Goal: Task Accomplishment & Management: Use online tool/utility

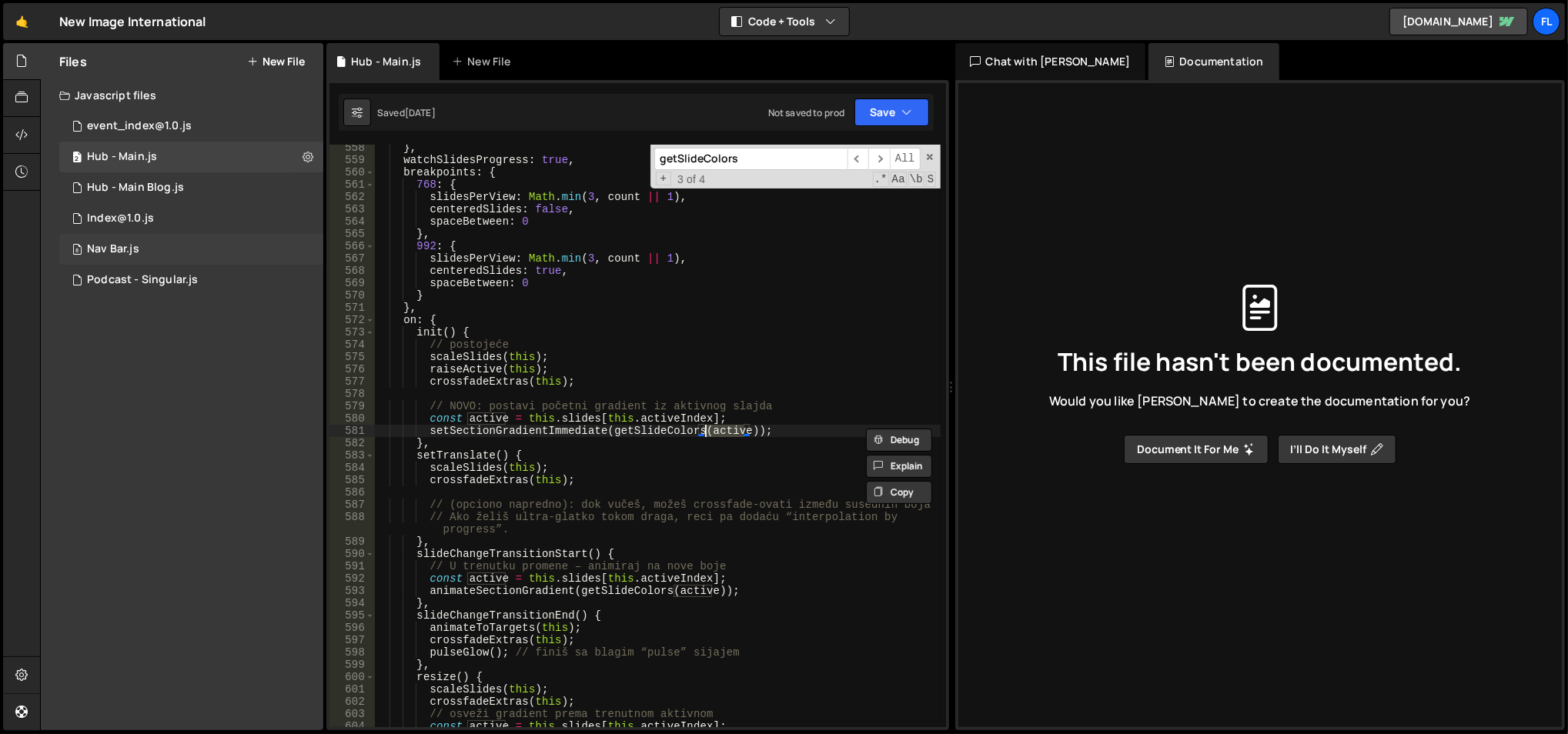
scroll to position [6973, 0]
click at [189, 240] on div "8 Nav Bar.js 0" at bounding box center [191, 249] width 264 height 31
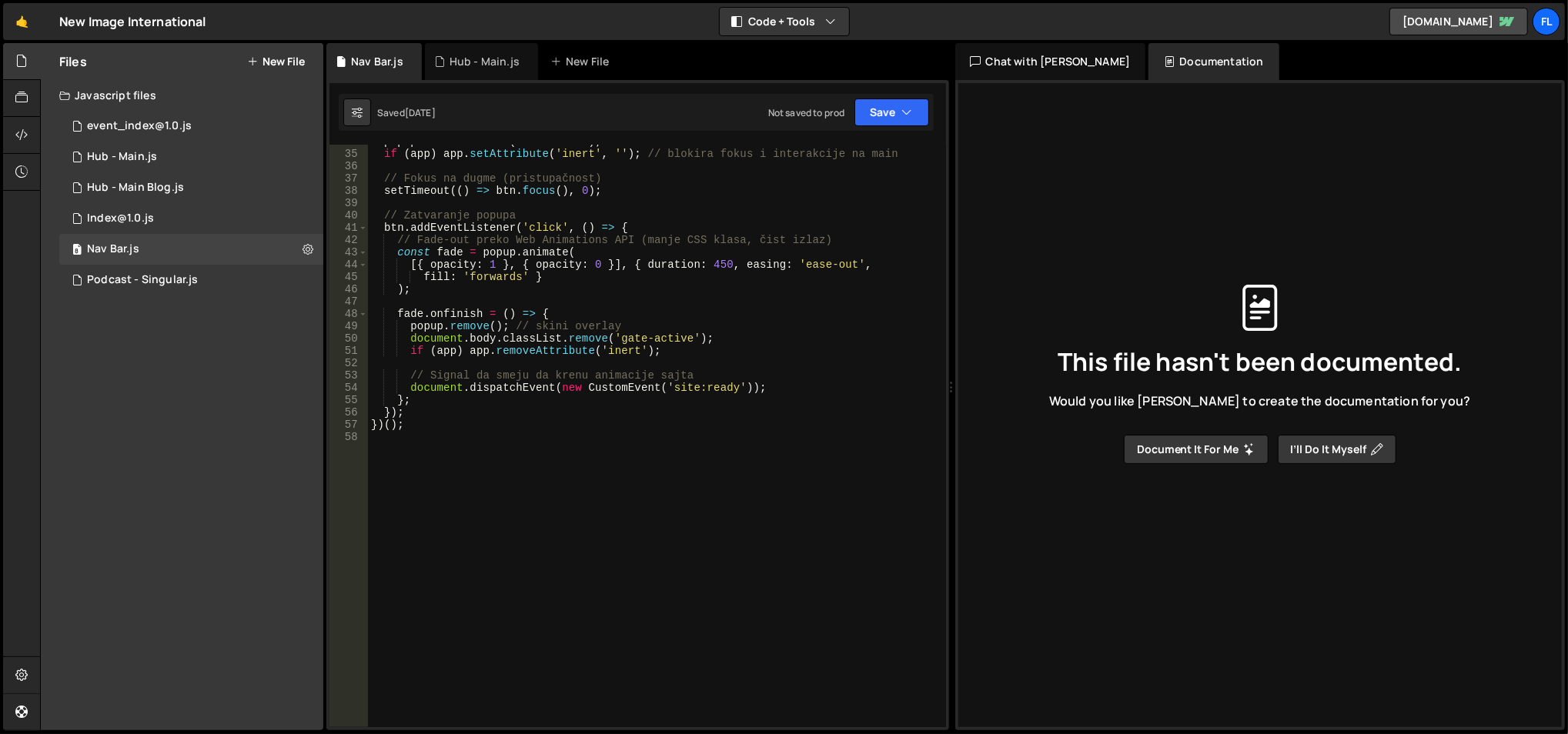
scroll to position [415, 0]
click at [465, 514] on div "popup . classList . add ( 'is-active' ) ; if ( app ) app . setAttribute ( 'iner…" at bounding box center [654, 439] width 573 height 609
paste textarea "})();"
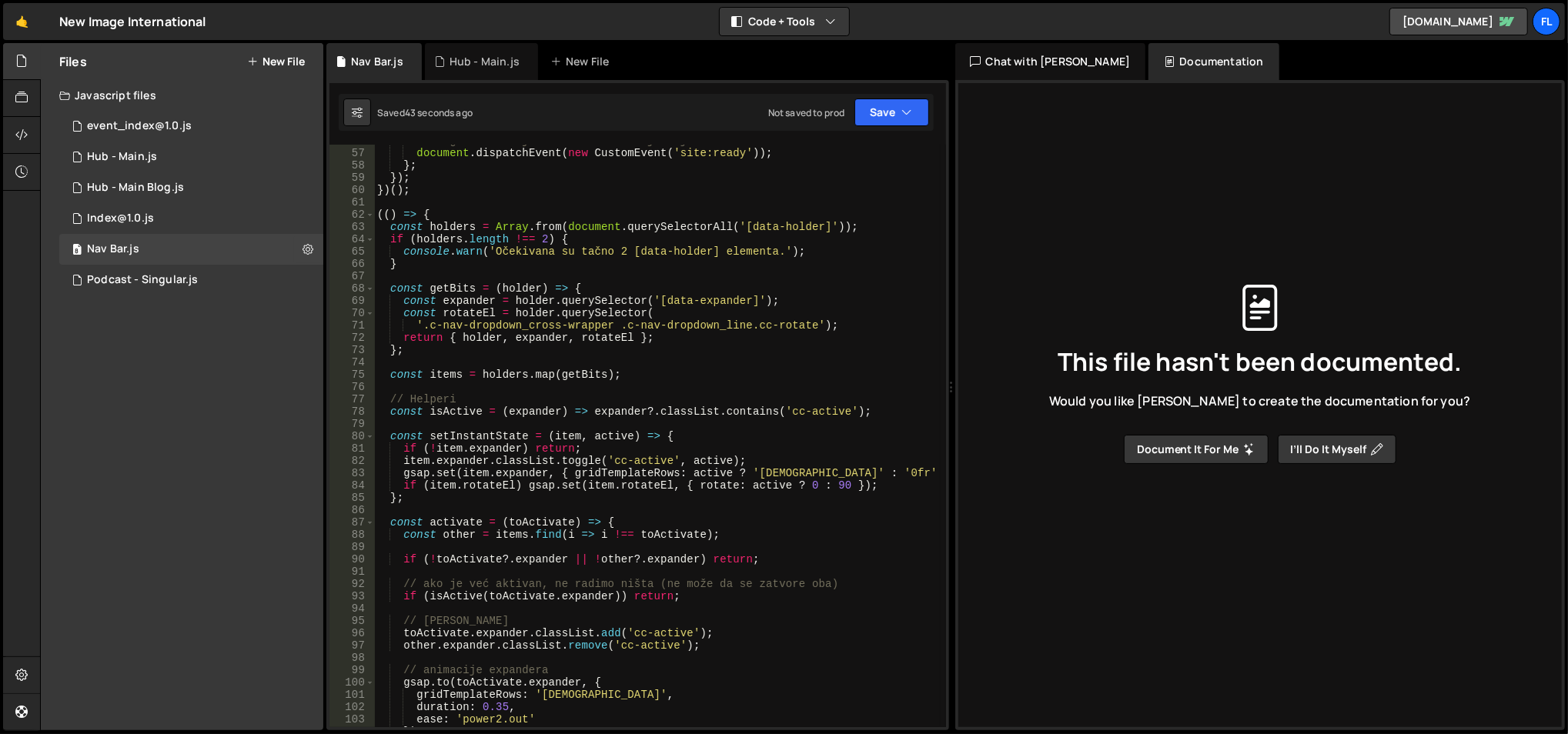
scroll to position [678, 0]
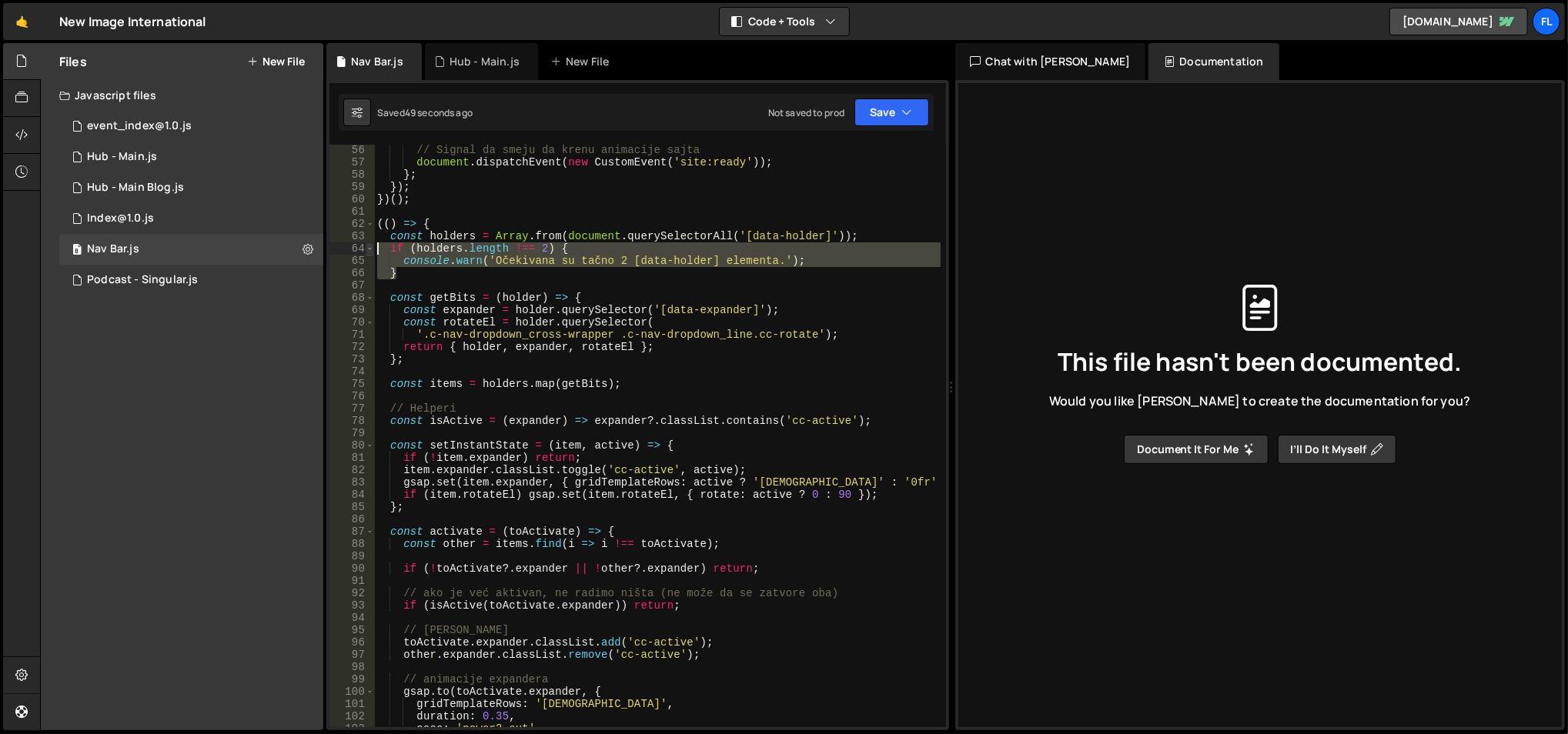
drag, startPoint x: 450, startPoint y: 273, endPoint x: 371, endPoint y: 244, distance: 84.2
click at [371, 244] on div "activate(item); 56 57 58 59 60 61 62 63 64 65 66 67 68 69 70 71 72 73 74 75 76 …" at bounding box center [638, 436] width 617 height 583
type textarea "if (holders.length !== 2) { console.warn('Očekivana su tačno 2 [data-holder] el…"
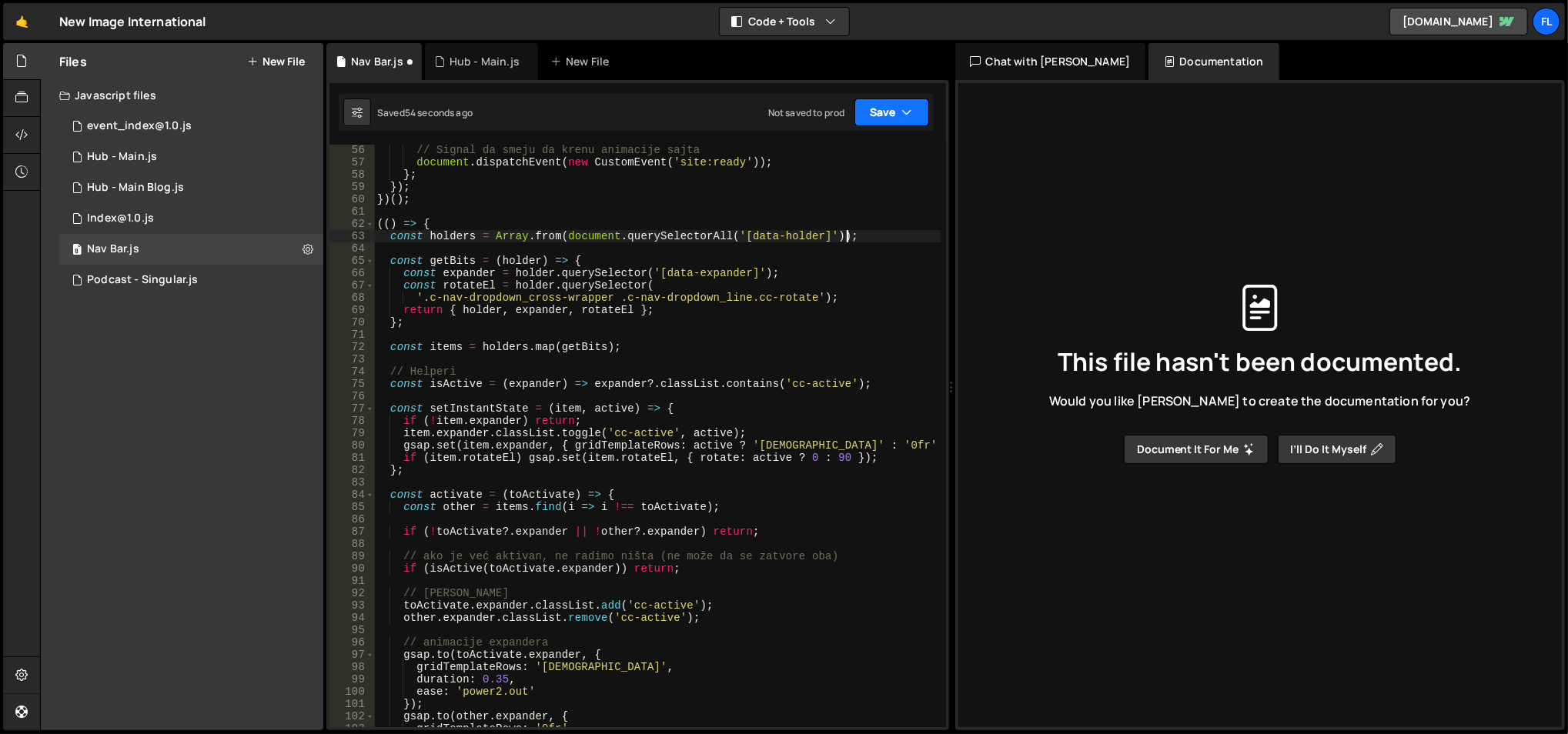
click at [906, 117] on icon "button" at bounding box center [908, 112] width 11 height 15
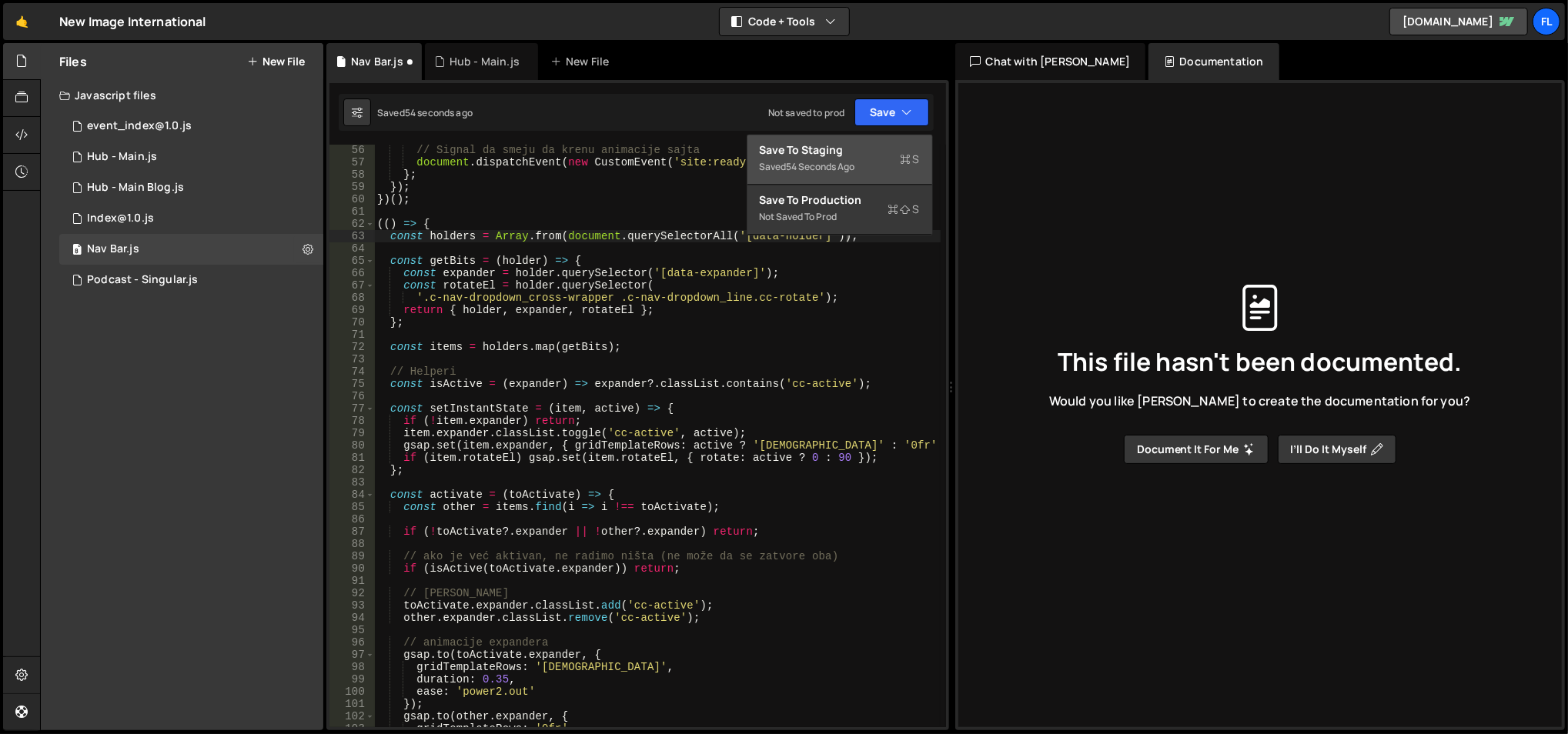
click at [879, 136] on button "Save to Staging S Saved 54 seconds ago" at bounding box center [840, 160] width 185 height 50
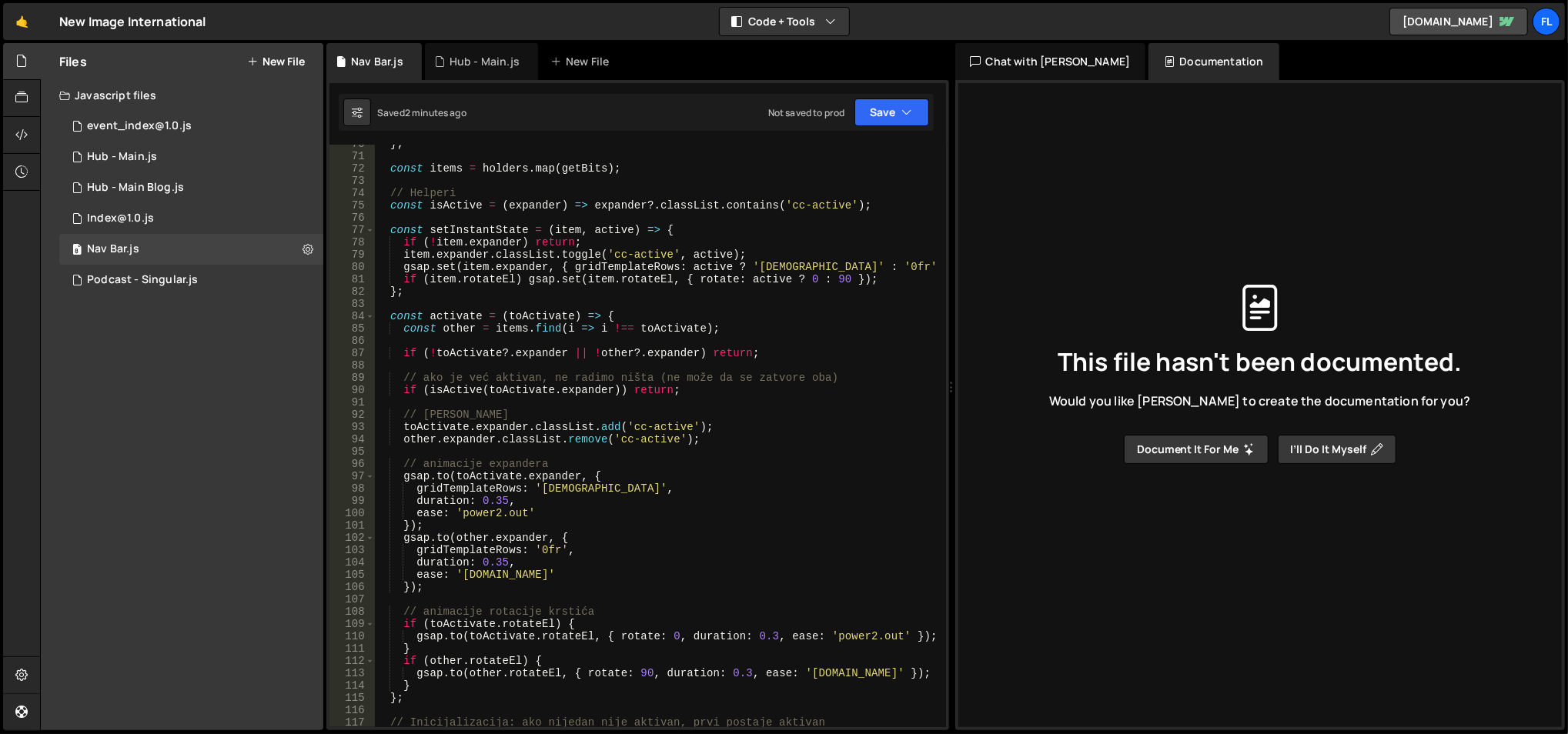
scroll to position [897, 0]
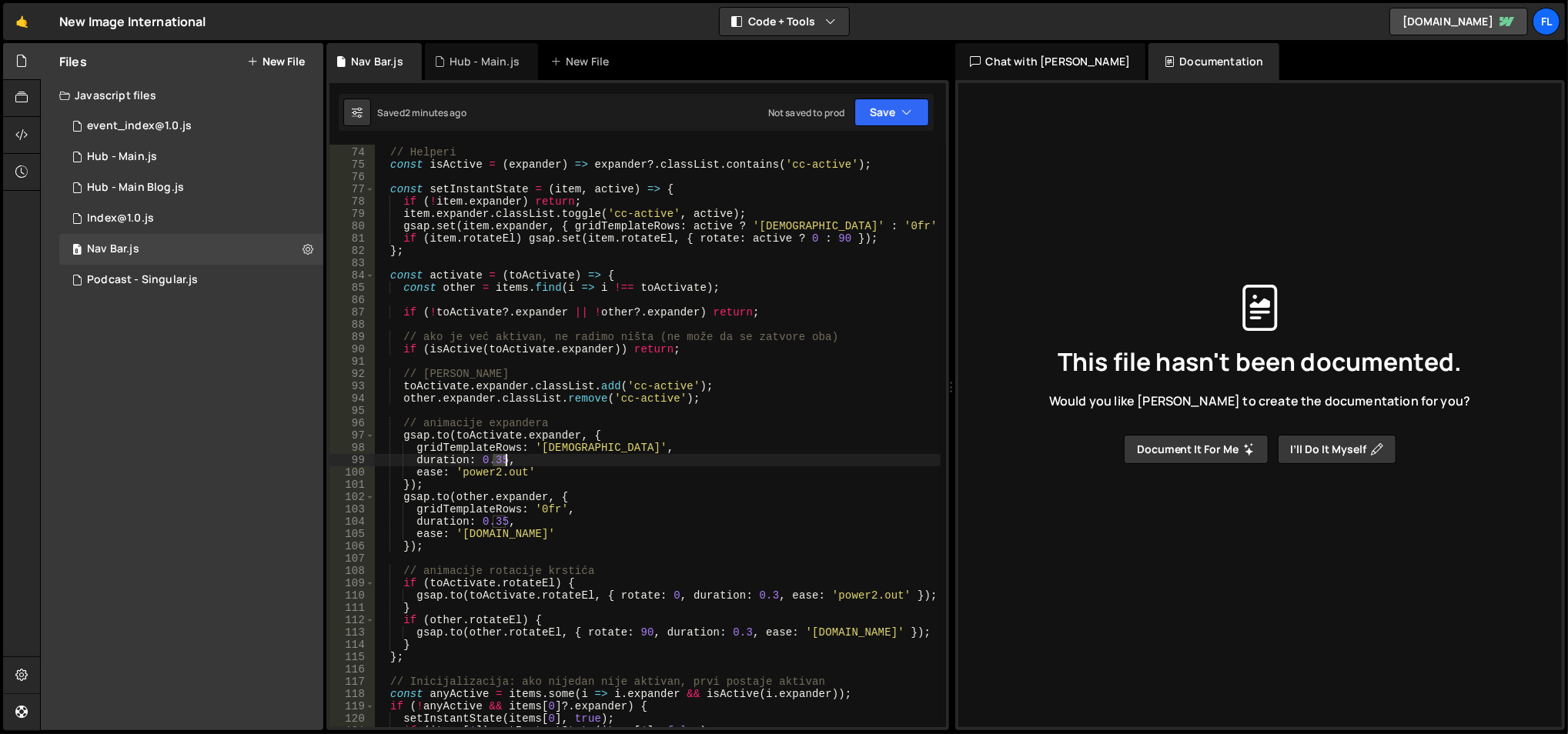
drag, startPoint x: 493, startPoint y: 461, endPoint x: 508, endPoint y: 461, distance: 15.0
click at [508, 461] on div "// Helperi const isActive = ( expander ) => expander ?. classList . contains ( …" at bounding box center [658, 438] width 567 height 609
click at [497, 523] on div "// Helperi const isActive = ( expander ) => expander ?. classList . contains ( …" at bounding box center [658, 438] width 567 height 609
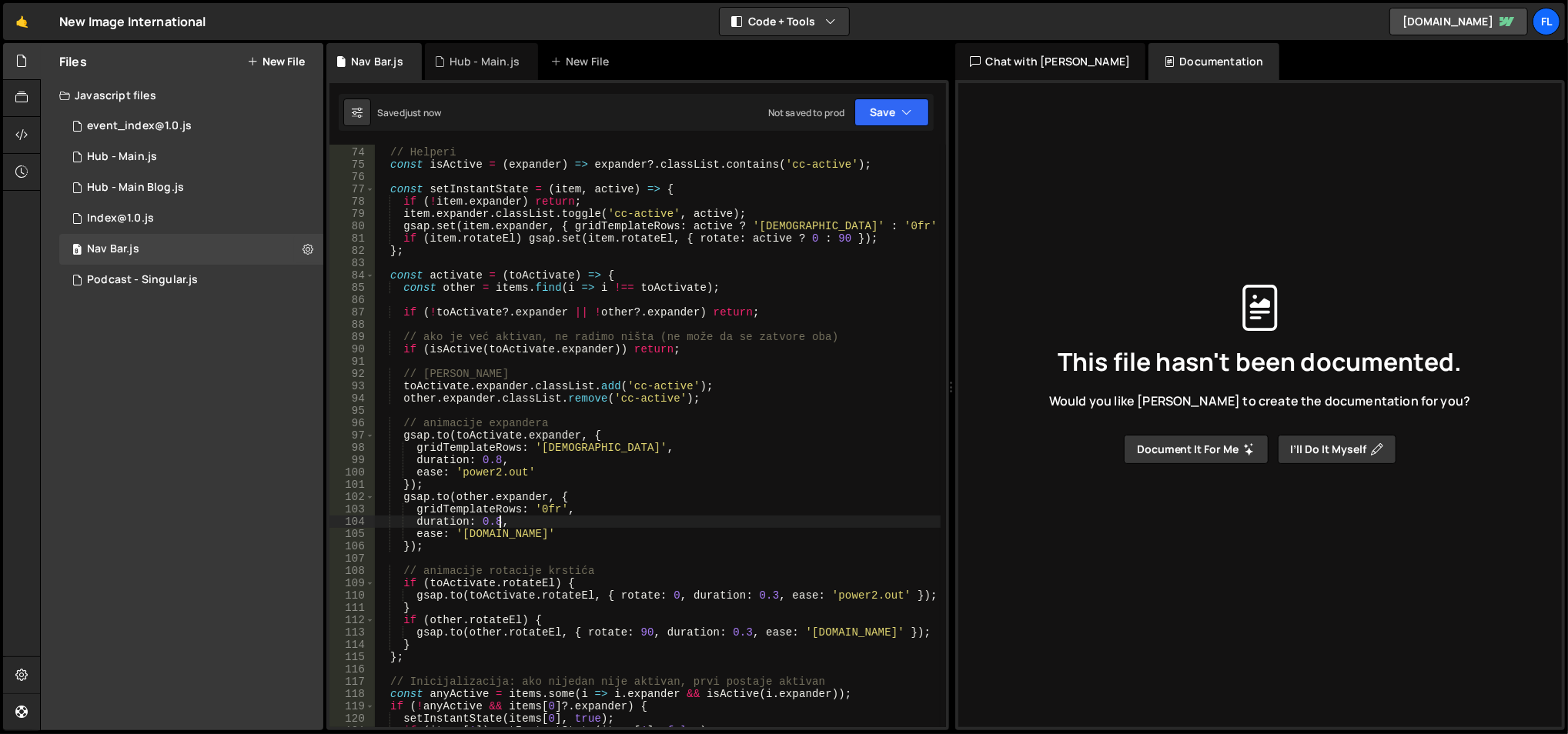
type textarea "duration: 0.8,"
click at [508, 322] on div "// Helperi const isActive = ( expander ) => expander ?. classList . contains ( …" at bounding box center [658, 438] width 567 height 609
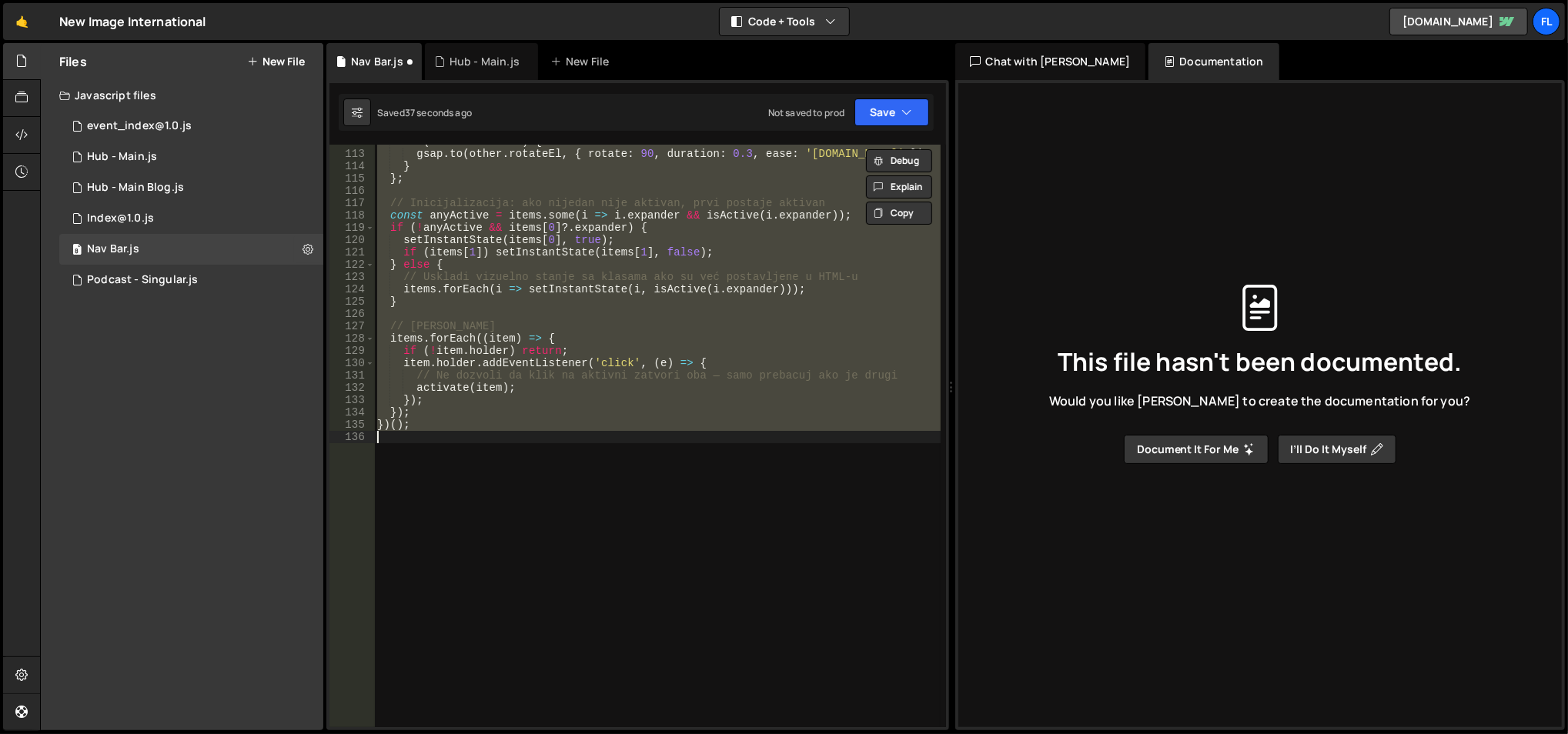
type textarea "duration: 0.35,"
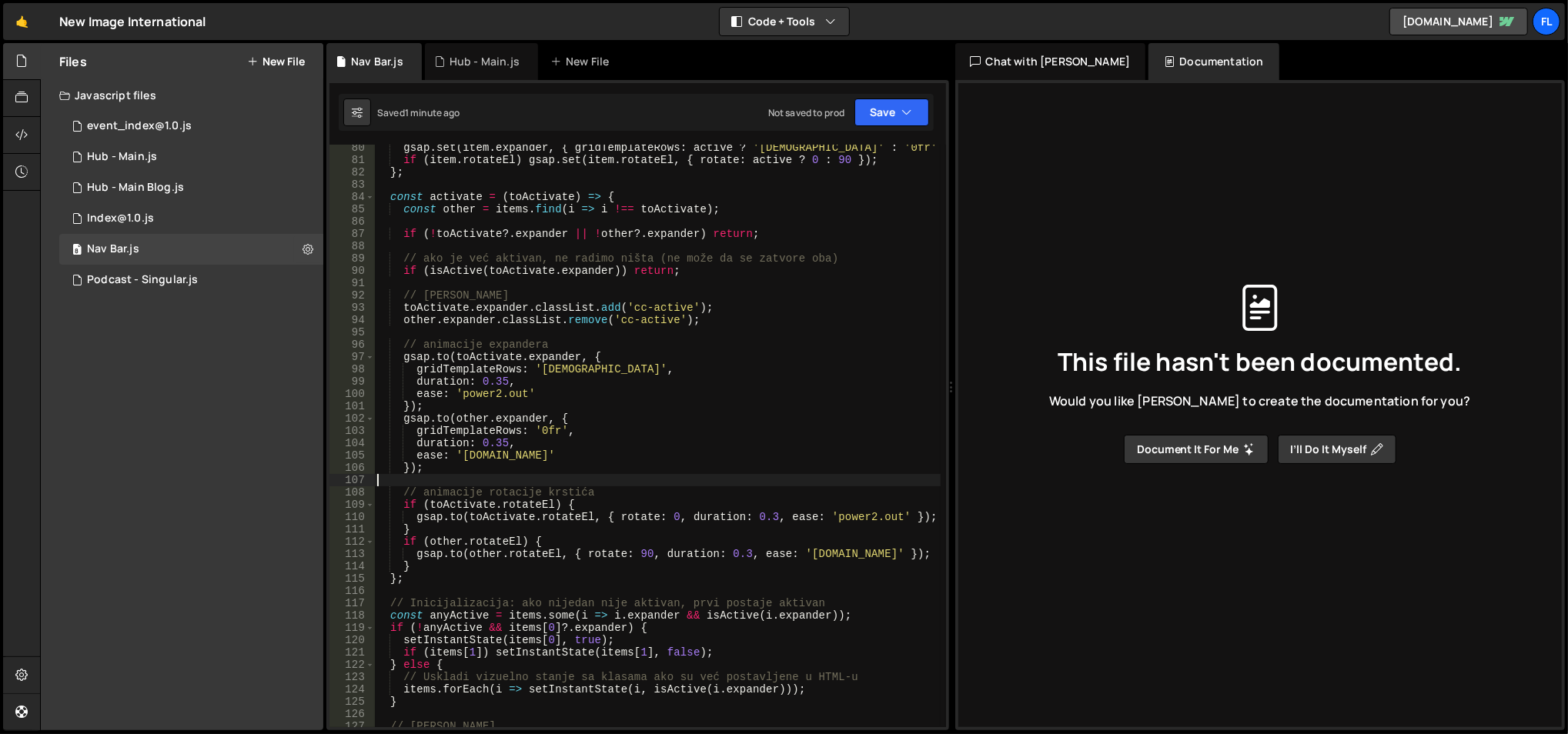
click at [460, 480] on div "gsap . set ( item . expander , { gridTemplateRows : active ? '[DEMOGRAPHIC_DATA…" at bounding box center [658, 445] width 567 height 609
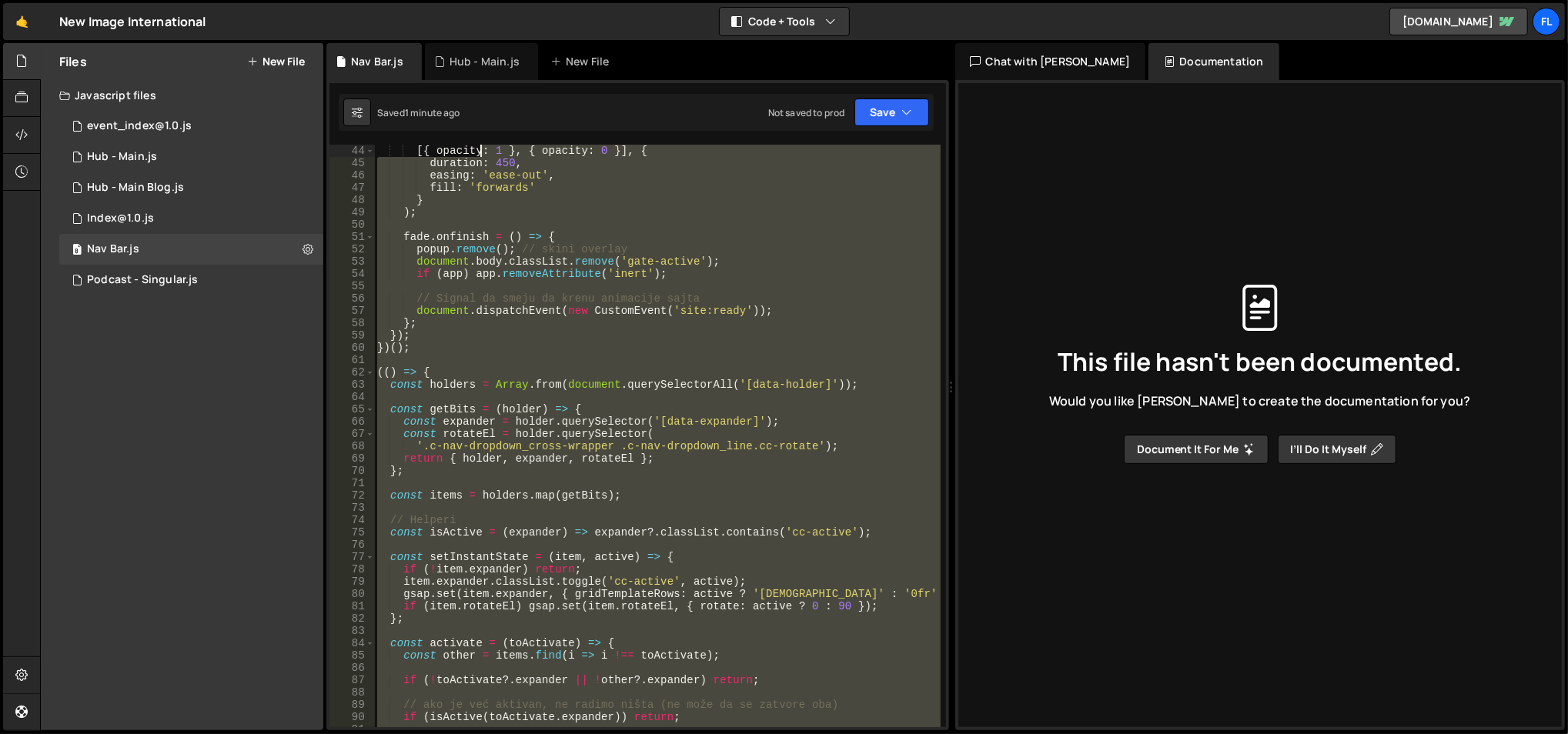
scroll to position [517, 0]
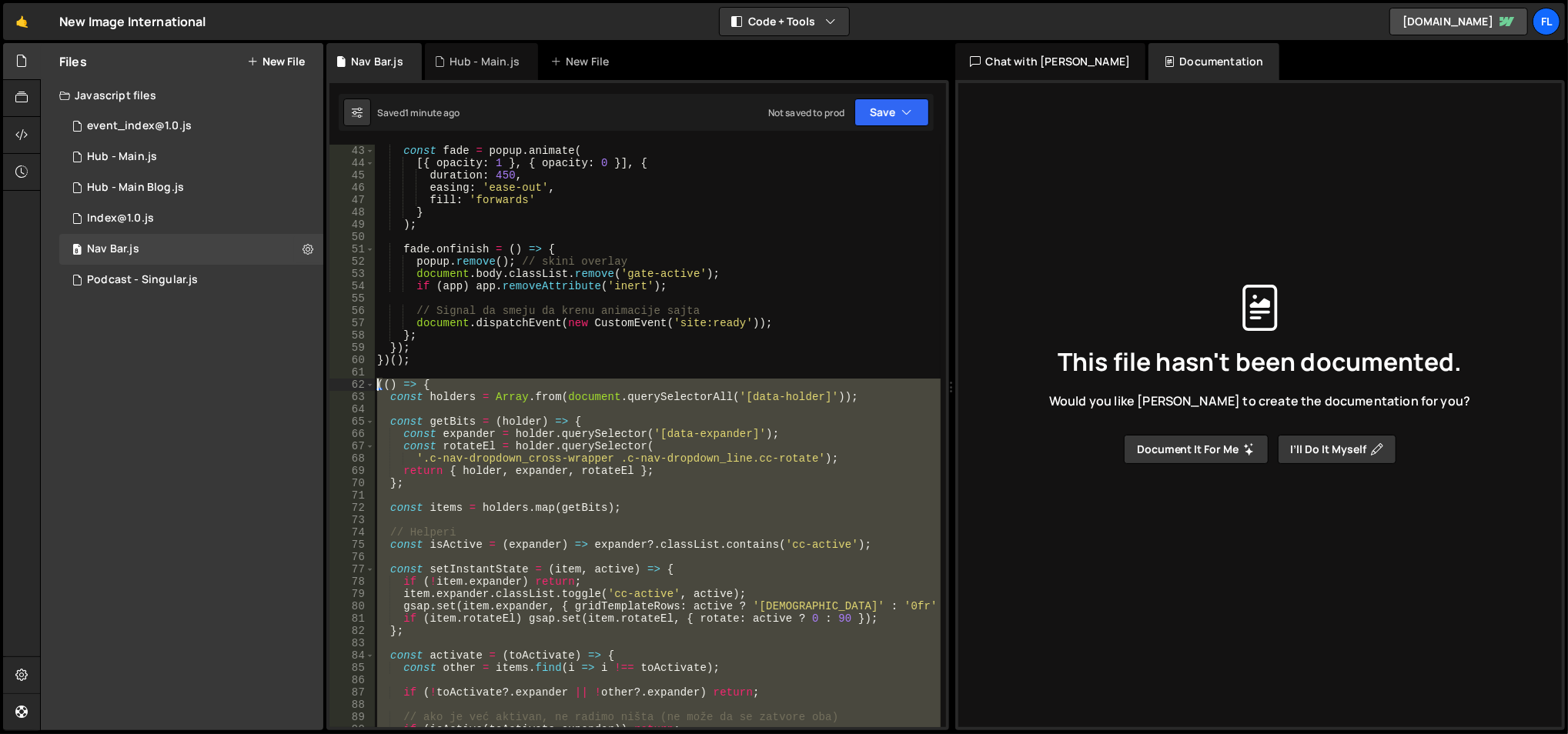
drag, startPoint x: 452, startPoint y: 630, endPoint x: 376, endPoint y: 385, distance: 256.5
click at [376, 385] on div "const fade = popup . animate ( [{ opacity : 1 } , { opacity : 0 }] , { duration…" at bounding box center [658, 449] width 567 height 609
paste textarea "})("
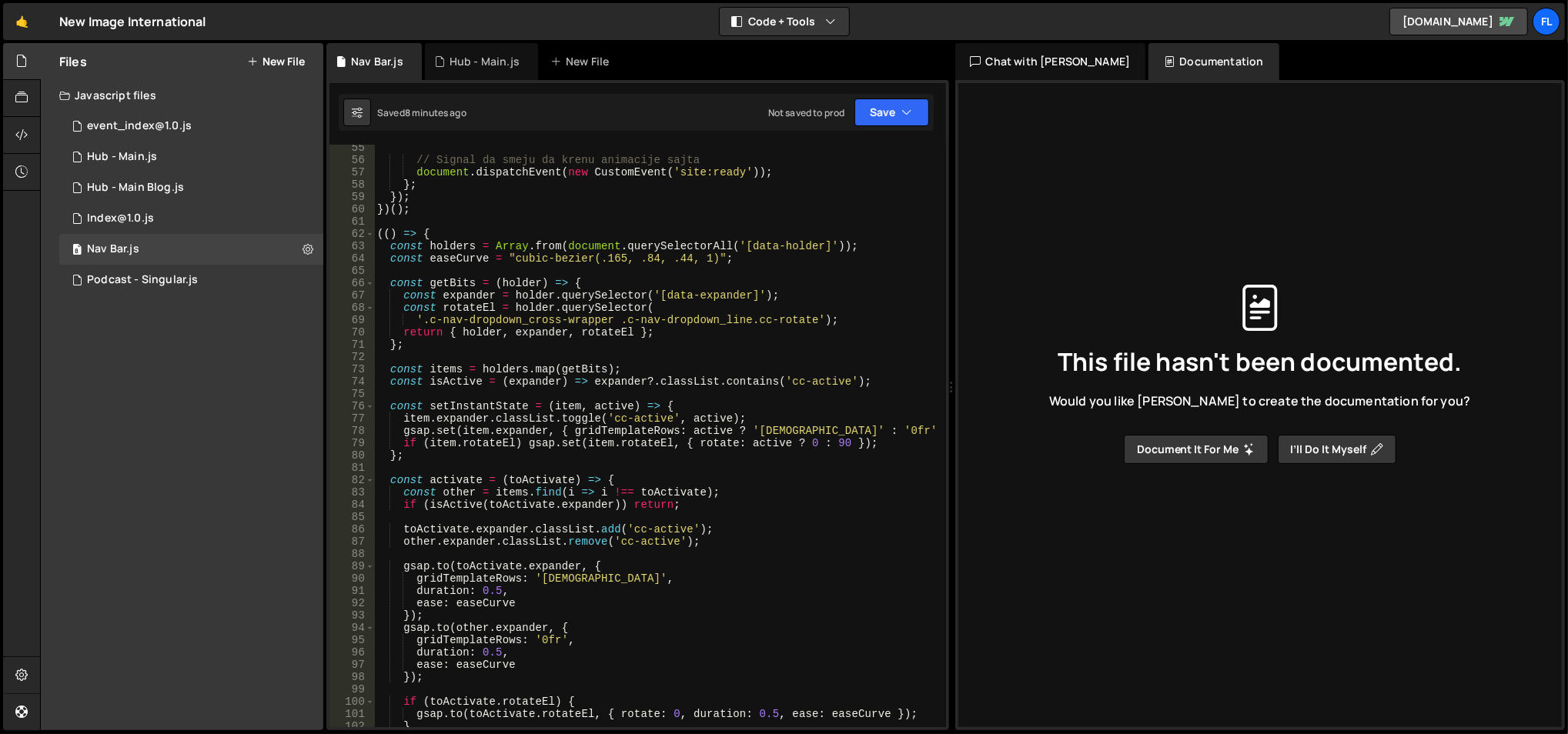
scroll to position [642, 0]
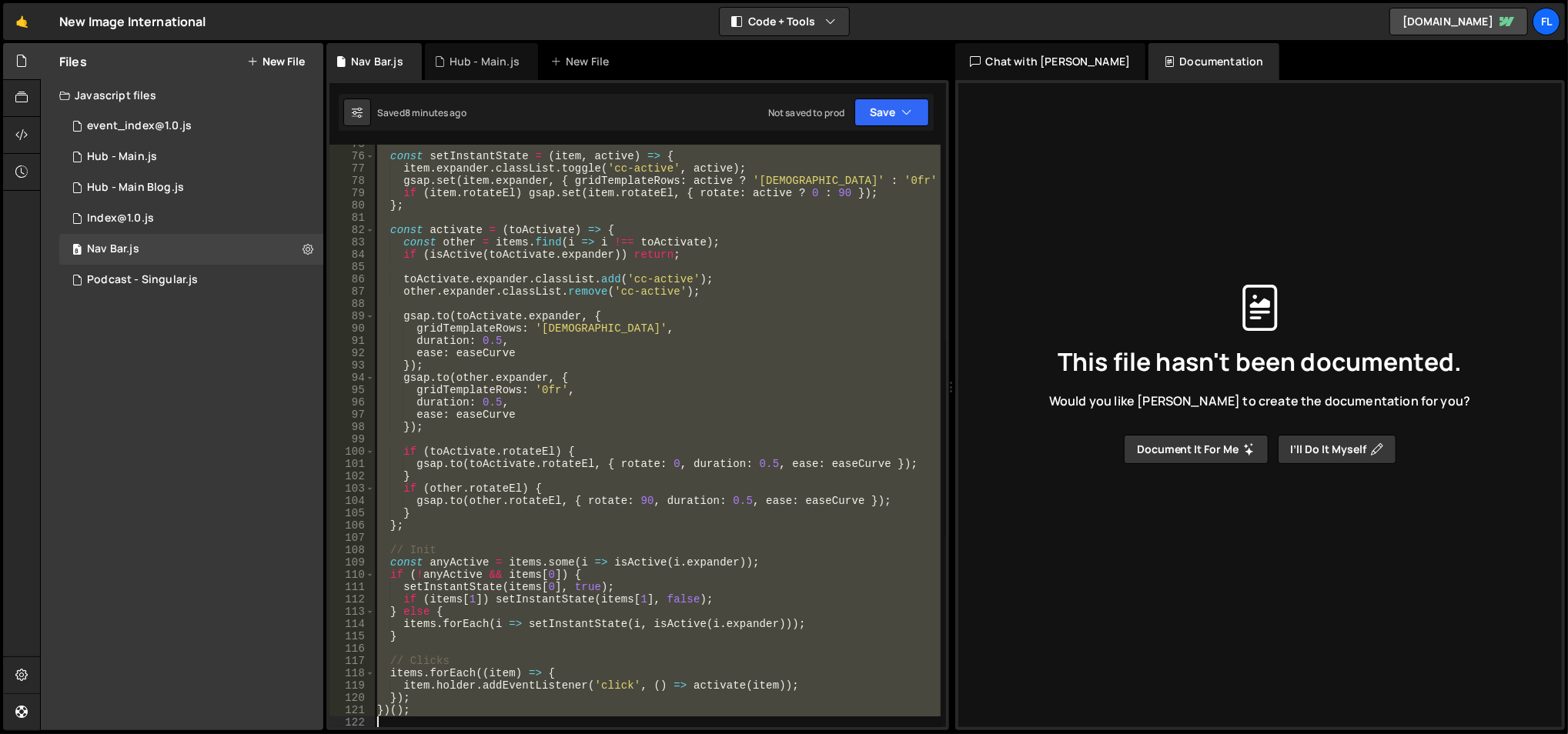
drag, startPoint x: 375, startPoint y: 256, endPoint x: 614, endPoint y: 779, distance: 575.0
click at [614, 733] on html "Projects [GEOGRAPHIC_DATA] Blog Fl Projects Your Teams Account Upgrade Logout" at bounding box center [784, 367] width 1568 height 734
paste textarea
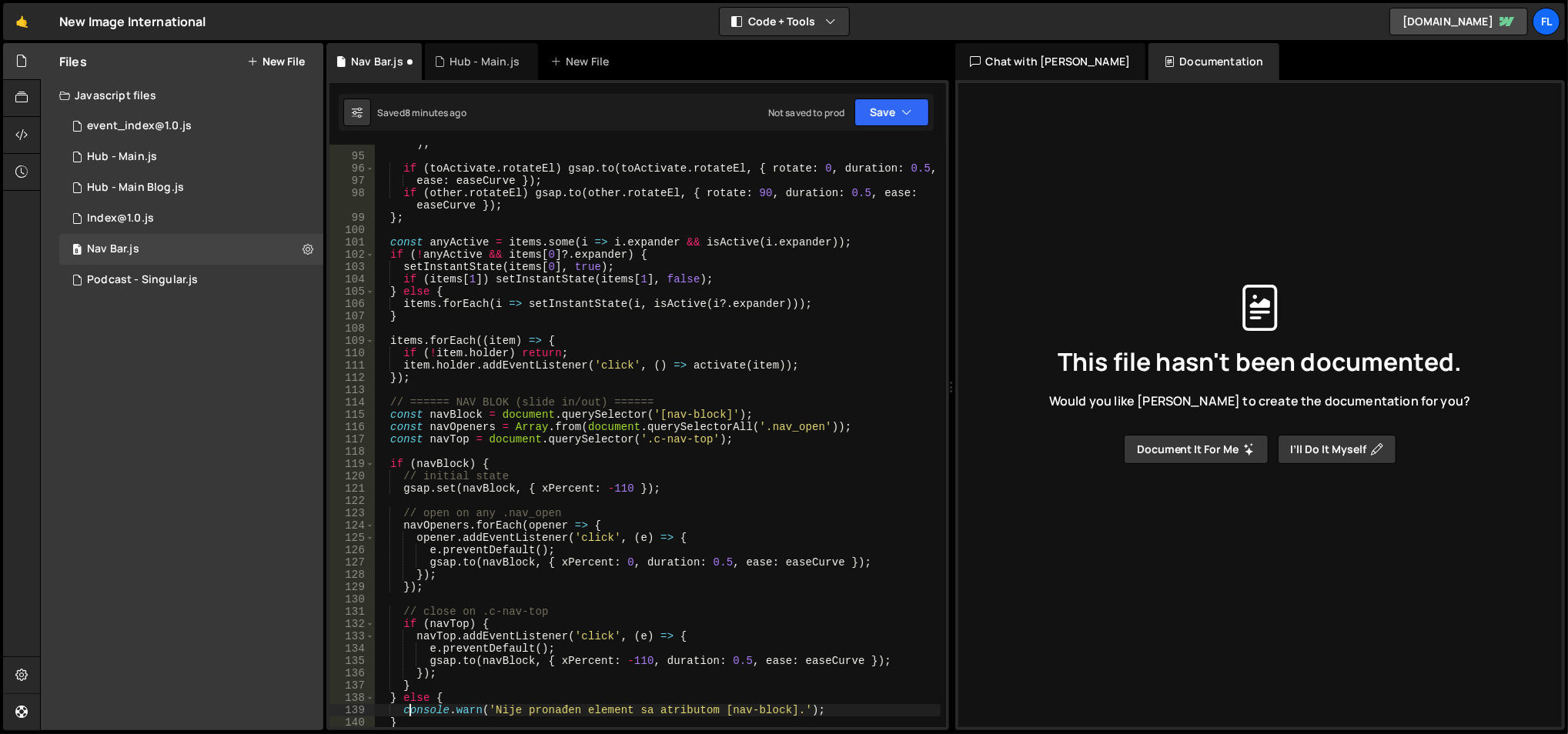
scroll to position [1176, 0]
click at [784, 426] on div "gsap . to ( other . expander , { gridTemplateRows : '0fr' , duration : 0.5 , ea…" at bounding box center [658, 435] width 567 height 621
click at [784, 427] on div "gsap . to ( other . expander , { gridTemplateRows : '0fr' , duration : 0.5 , ea…" at bounding box center [658, 435] width 567 height 621
paste textarea "code-embed-24 w-embed"
click at [850, 424] on div "gsap . to ( other . expander , { gridTemplateRows : '0fr' , duration : 0.5 , ea…" at bounding box center [658, 435] width 567 height 621
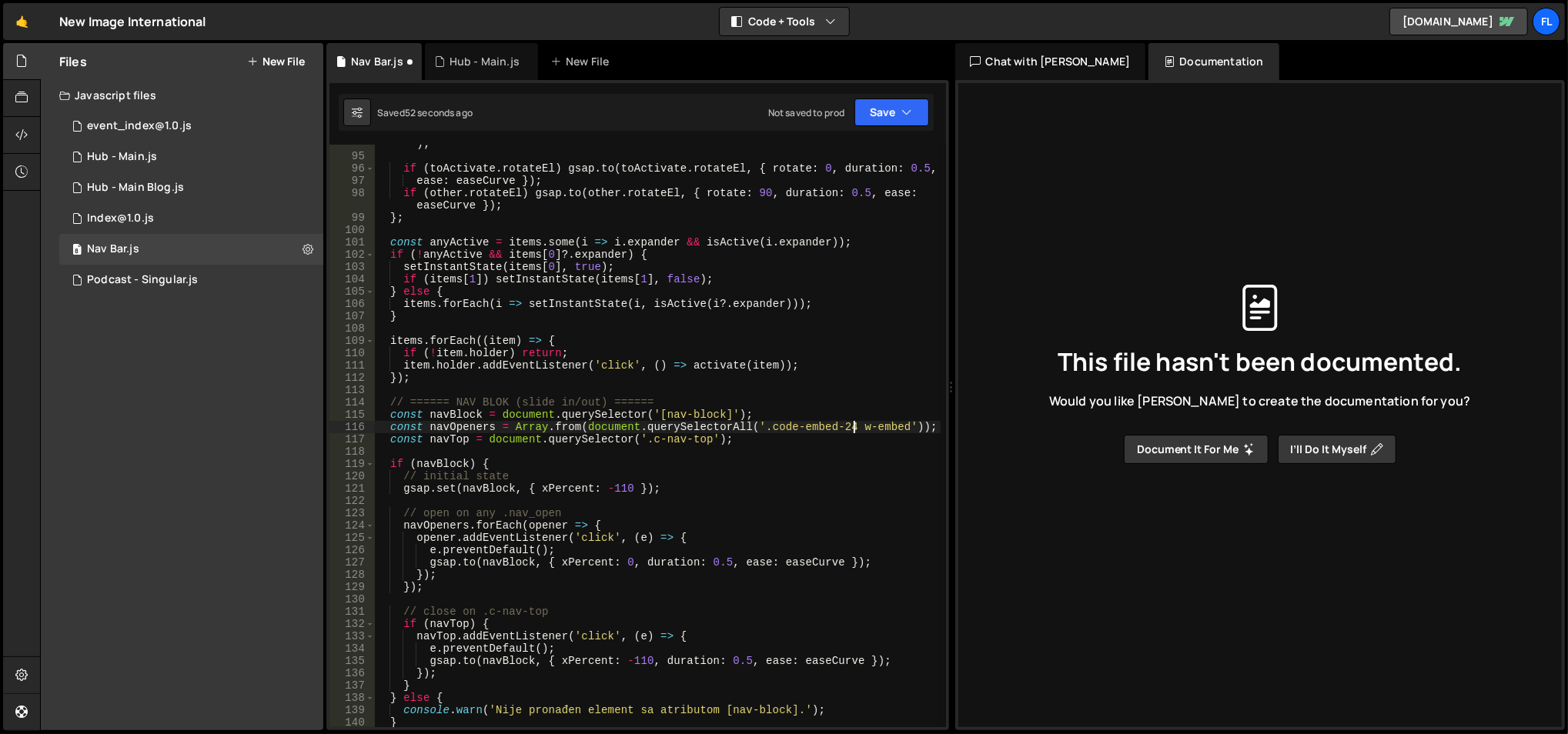
type textarea "const navOpeners = Array.from(document.querySelectorAll('.code-embed-24.w-embed…"
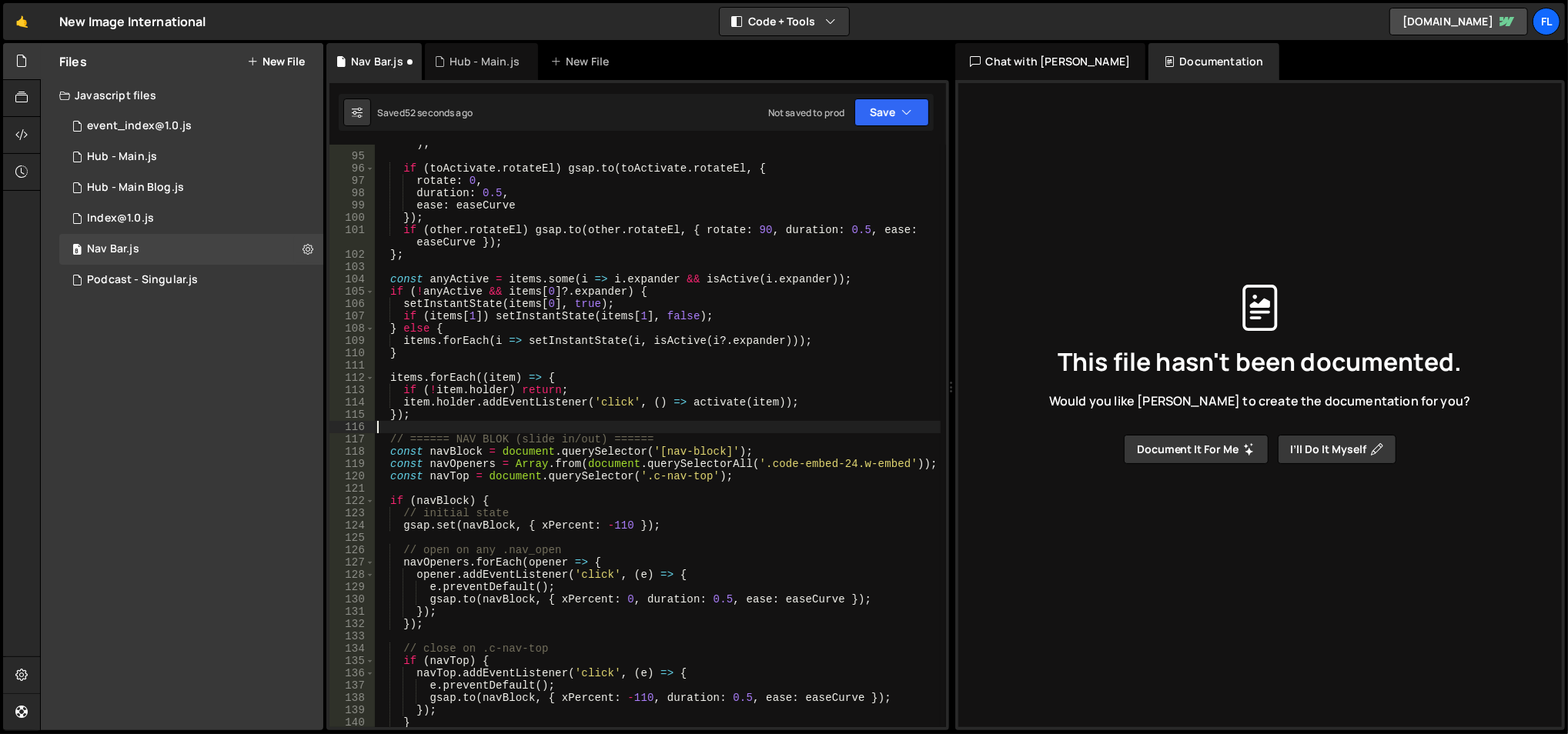
scroll to position [0, 0]
click at [549, 298] on div "gsap . to ( other . expander , { gridTemplateRows : '0fr' , duration : 0.5 , ea…" at bounding box center [658, 435] width 567 height 621
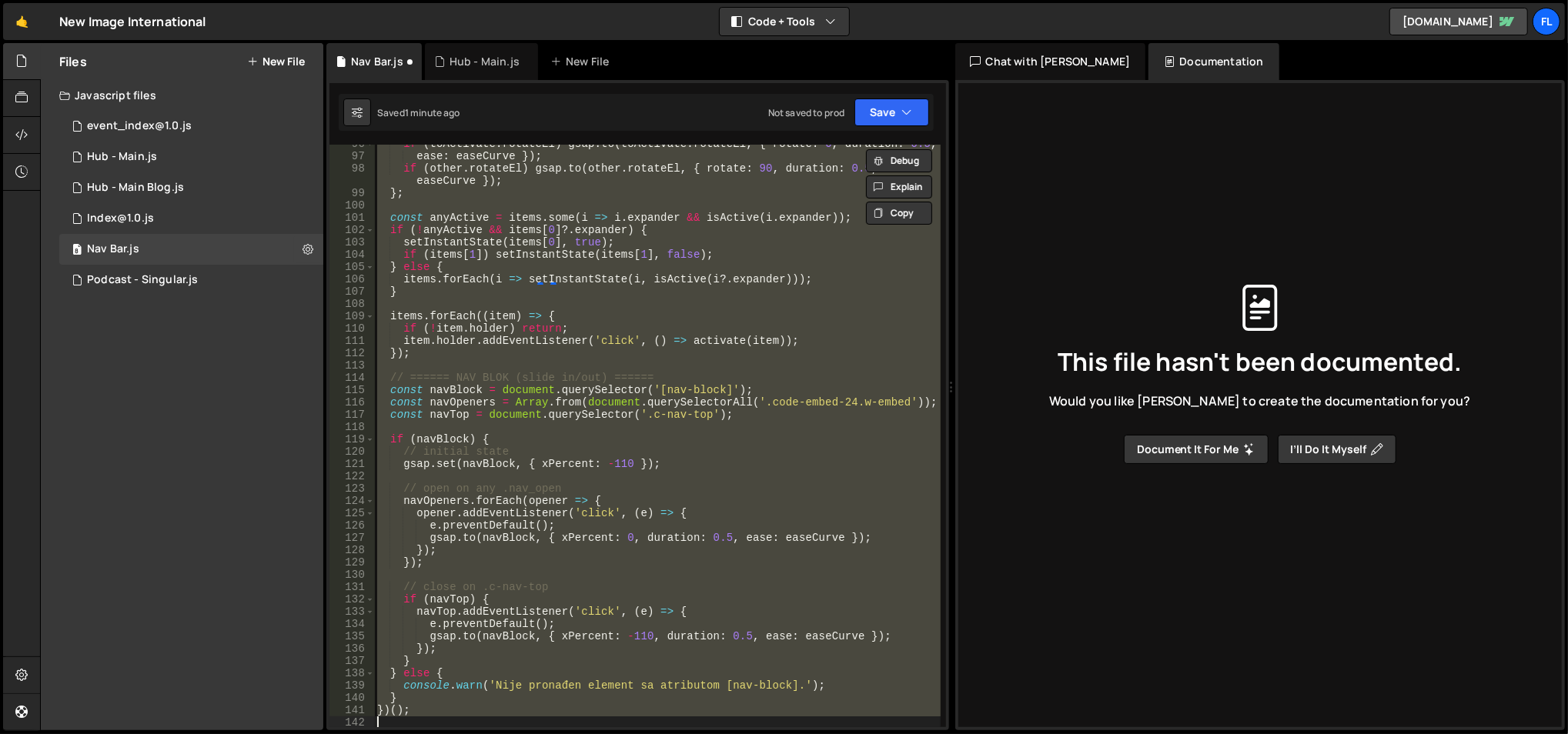
scroll to position [1201, 0]
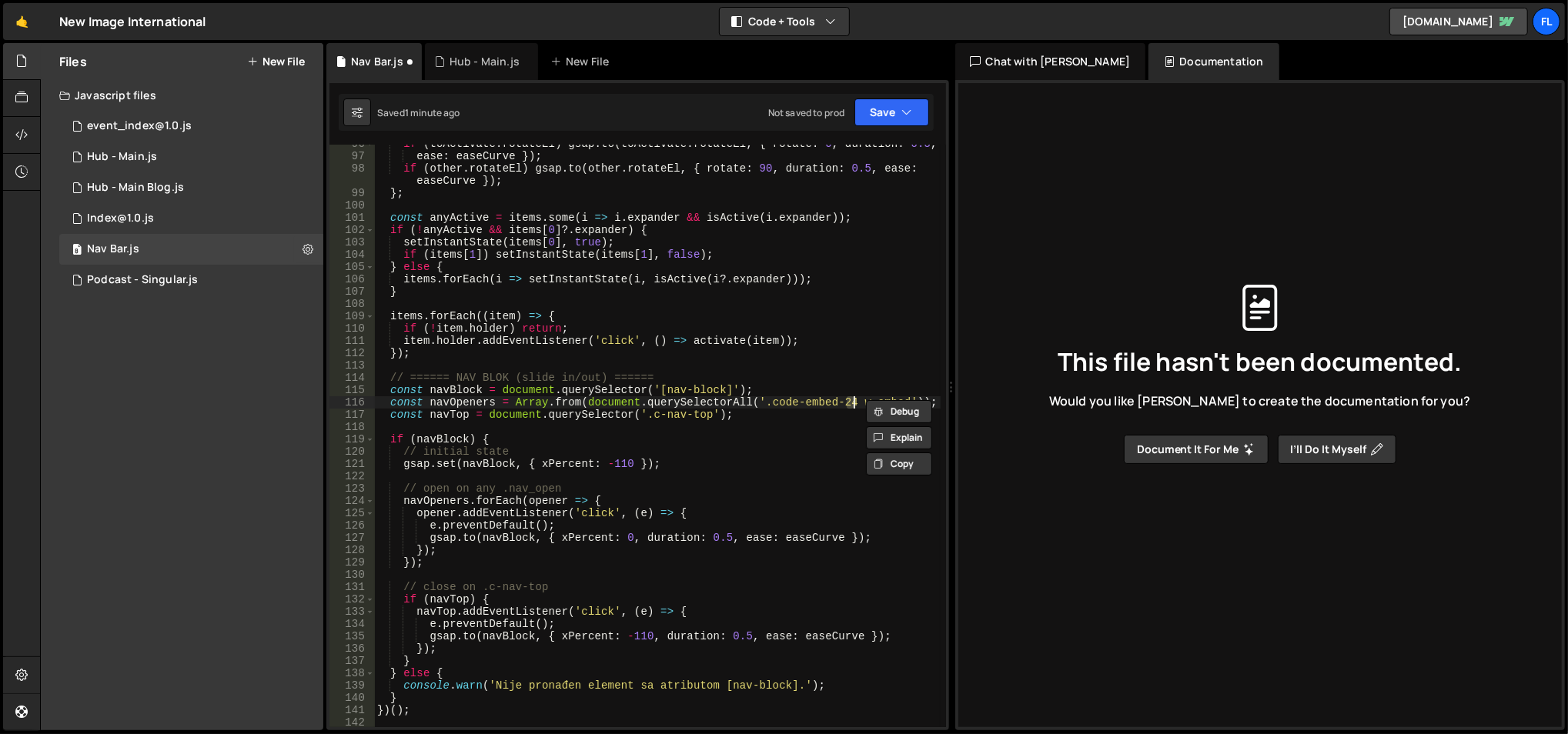
type textarea "const navOpeners = Array.from(document.querySelectorAll('.nav_open'));"
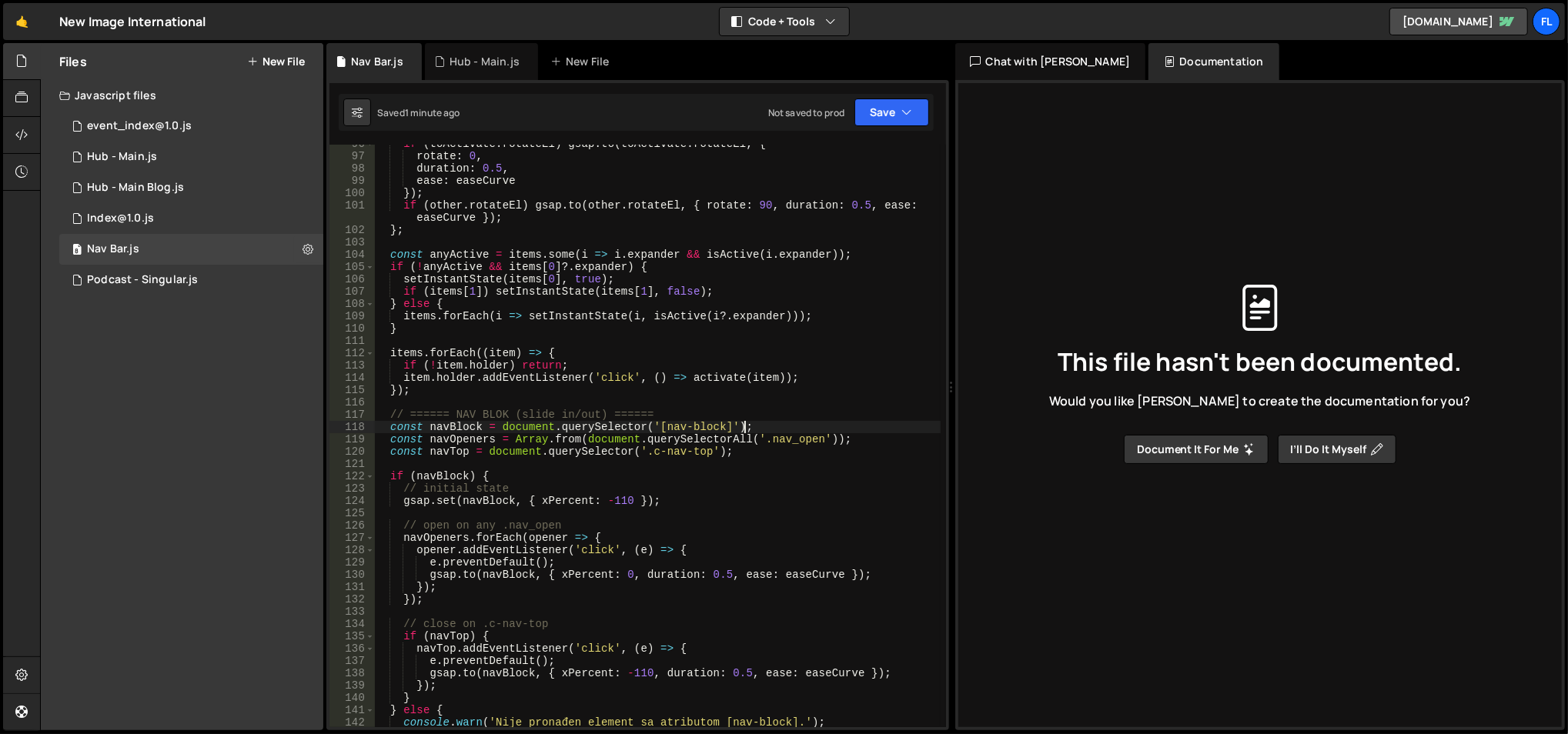
click at [749, 425] on div "if ( toActivate . rotateEl ) gsap . to ( toActivate . rotateEl , { rotate : 0 ,…" at bounding box center [658, 442] width 567 height 609
drag, startPoint x: 762, startPoint y: 436, endPoint x: 818, endPoint y: 440, distance: 56.1
click at [818, 440] on div "if ( toActivate . rotateEl ) gsap . to ( toActivate . rotateEl , { rotate : 0 ,…" at bounding box center [658, 442] width 567 height 609
click at [815, 440] on div "if ( toActivate . rotateEl ) gsap . to ( toActivate . rotateEl , { rotate : 0 ,…" at bounding box center [657, 436] width 566 height 583
paste textarea "code-embed-24 w-embed"
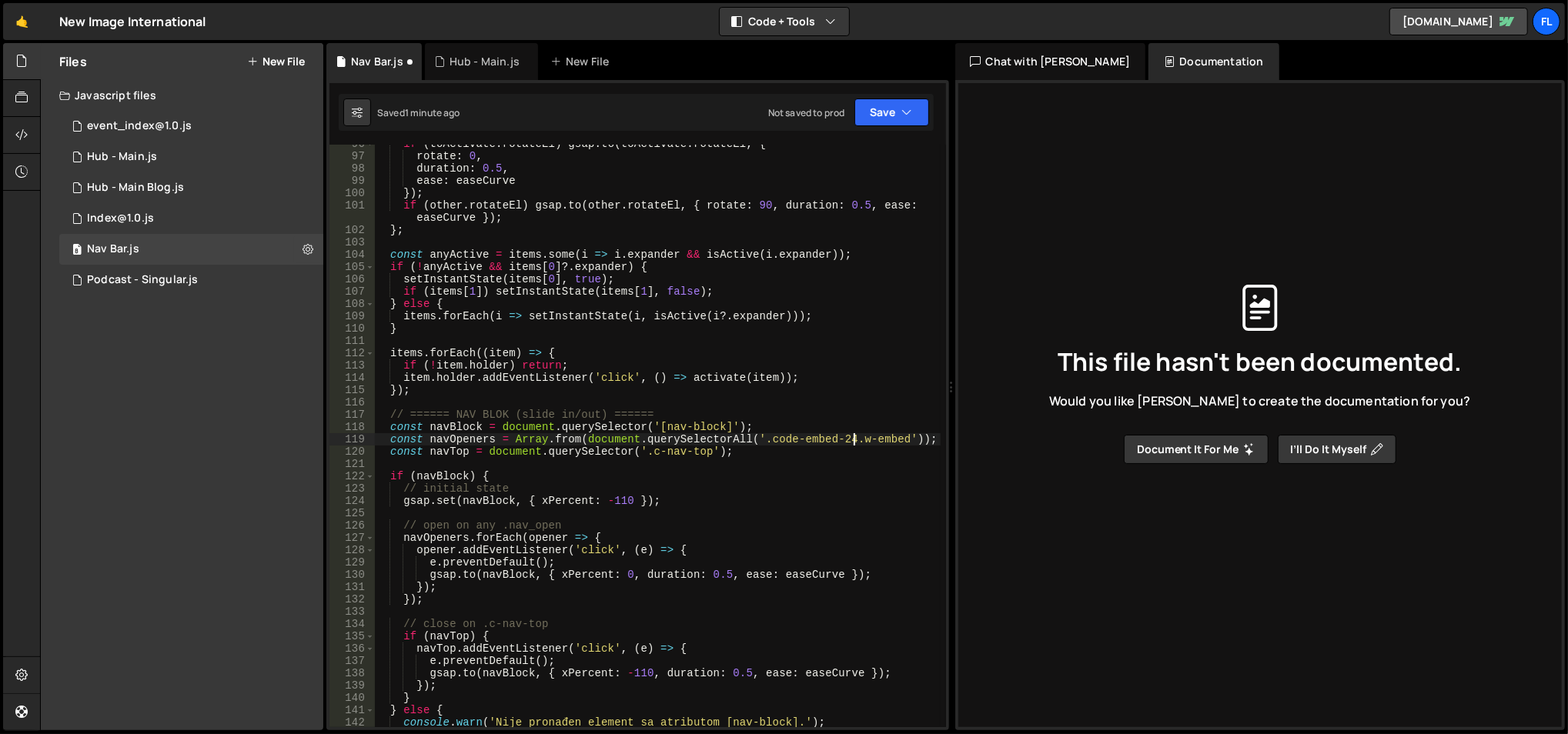
scroll to position [0, 32]
type textarea "const navOpeners = Array.from(document.querySelectorAll('.code-embed-24.w-embed…"
click at [450, 439] on div "if ( toActivate . rotateEl ) gsap . to ( toActivate . rotateEl , { rotate : 0 ,…" at bounding box center [658, 442] width 567 height 609
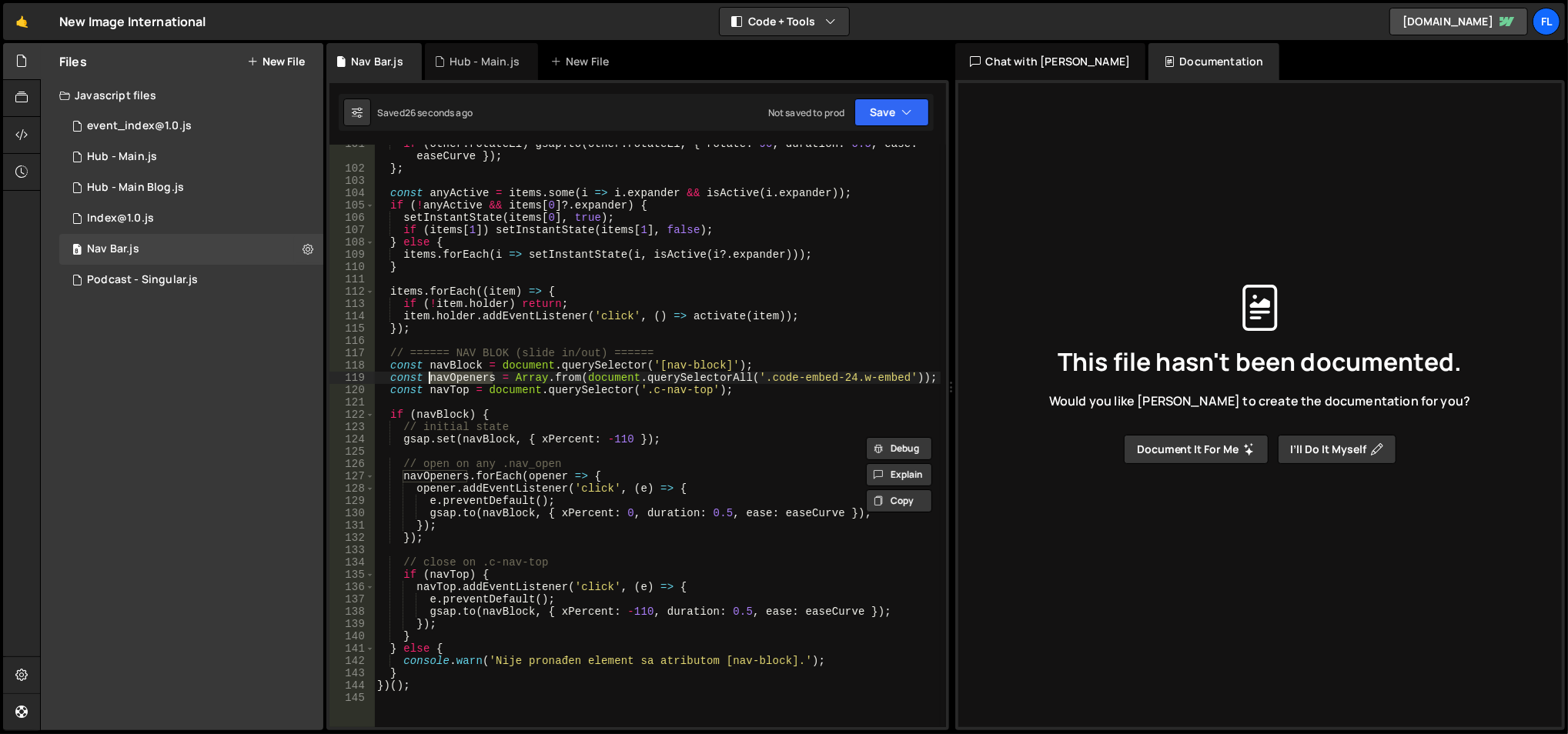
scroll to position [1262, 0]
click at [499, 446] on div "if ( other . rotateEl ) gsap . to ( other . rotateEl , { rotate : 90 , duration…" at bounding box center [658, 448] width 567 height 621
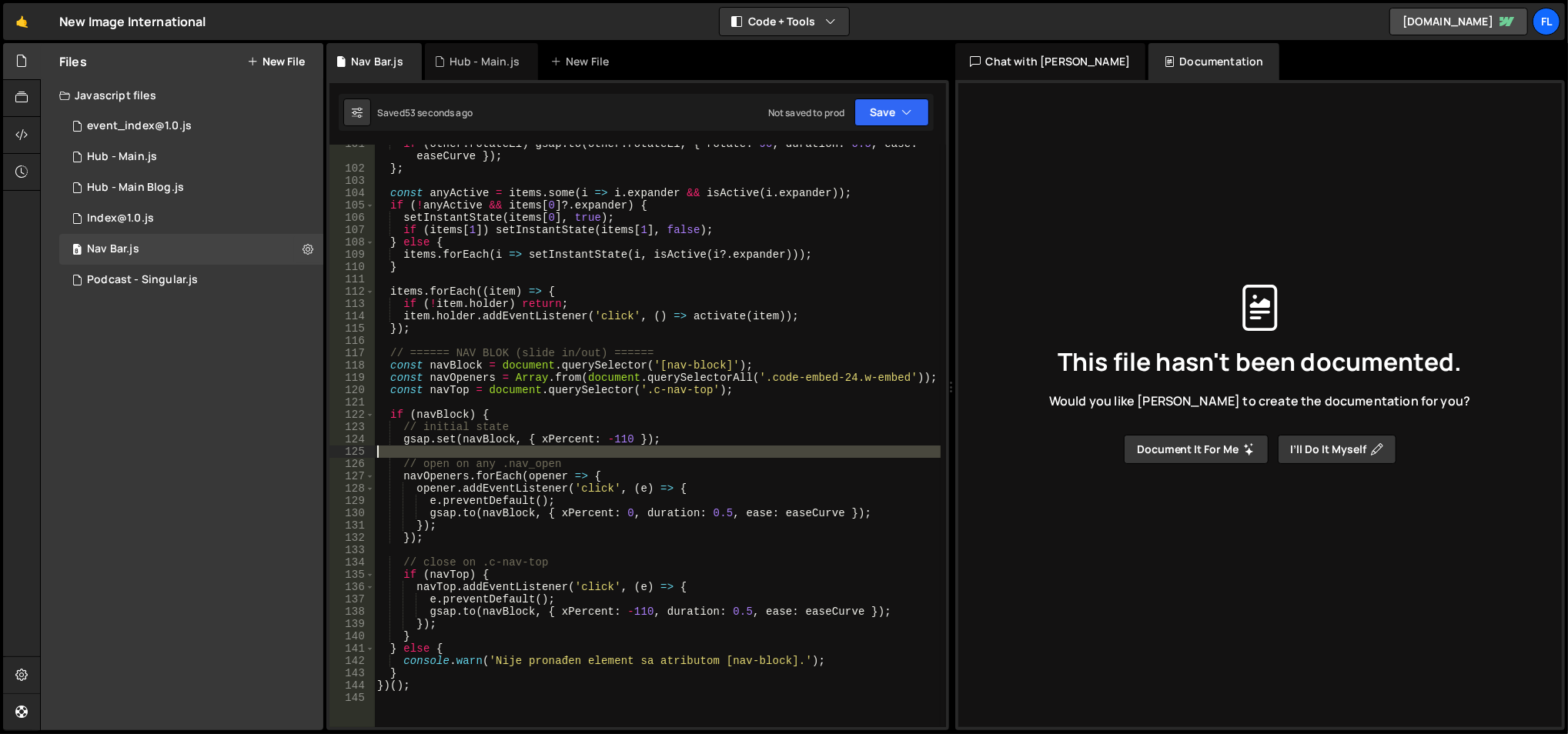
click at [499, 446] on div "if ( other . rotateEl ) gsap . to ( other . rotateEl , { rotate : 90 , duration…" at bounding box center [658, 448] width 567 height 621
click at [499, 428] on div "if ( other . rotateEl ) gsap . to ( other . rotateEl , { rotate : 90 , duration…" at bounding box center [658, 448] width 567 height 621
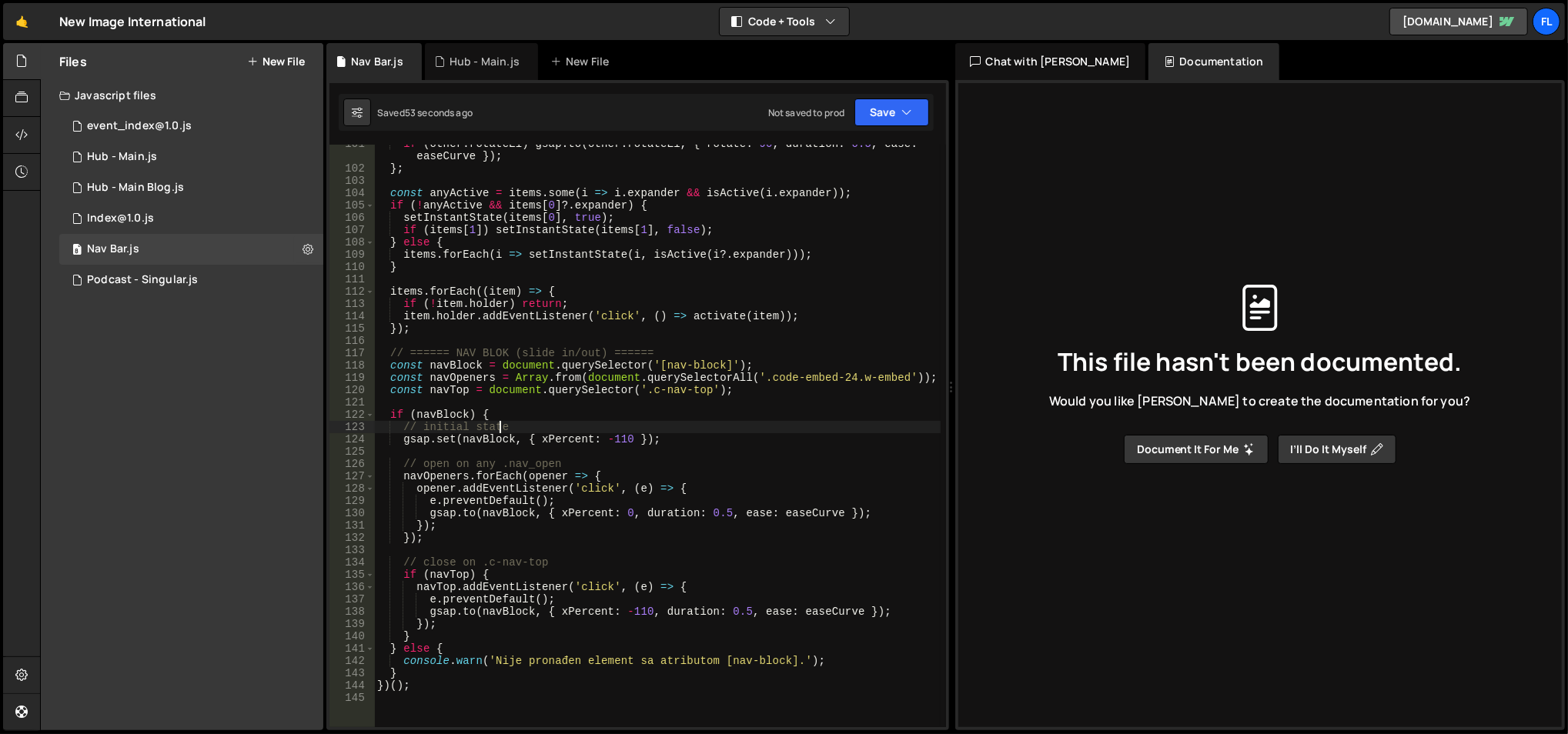
click at [499, 428] on div "if ( other . rotateEl ) gsap . to ( other . rotateEl , { rotate : 90 , duration…" at bounding box center [658, 448] width 567 height 621
click at [494, 438] on div "if ( other . rotateEl ) gsap . to ( other . rotateEl , { rotate : 90 , duration…" at bounding box center [658, 448] width 567 height 621
type textarea "gsap.set(navBlock, { xPercent: -110 });"
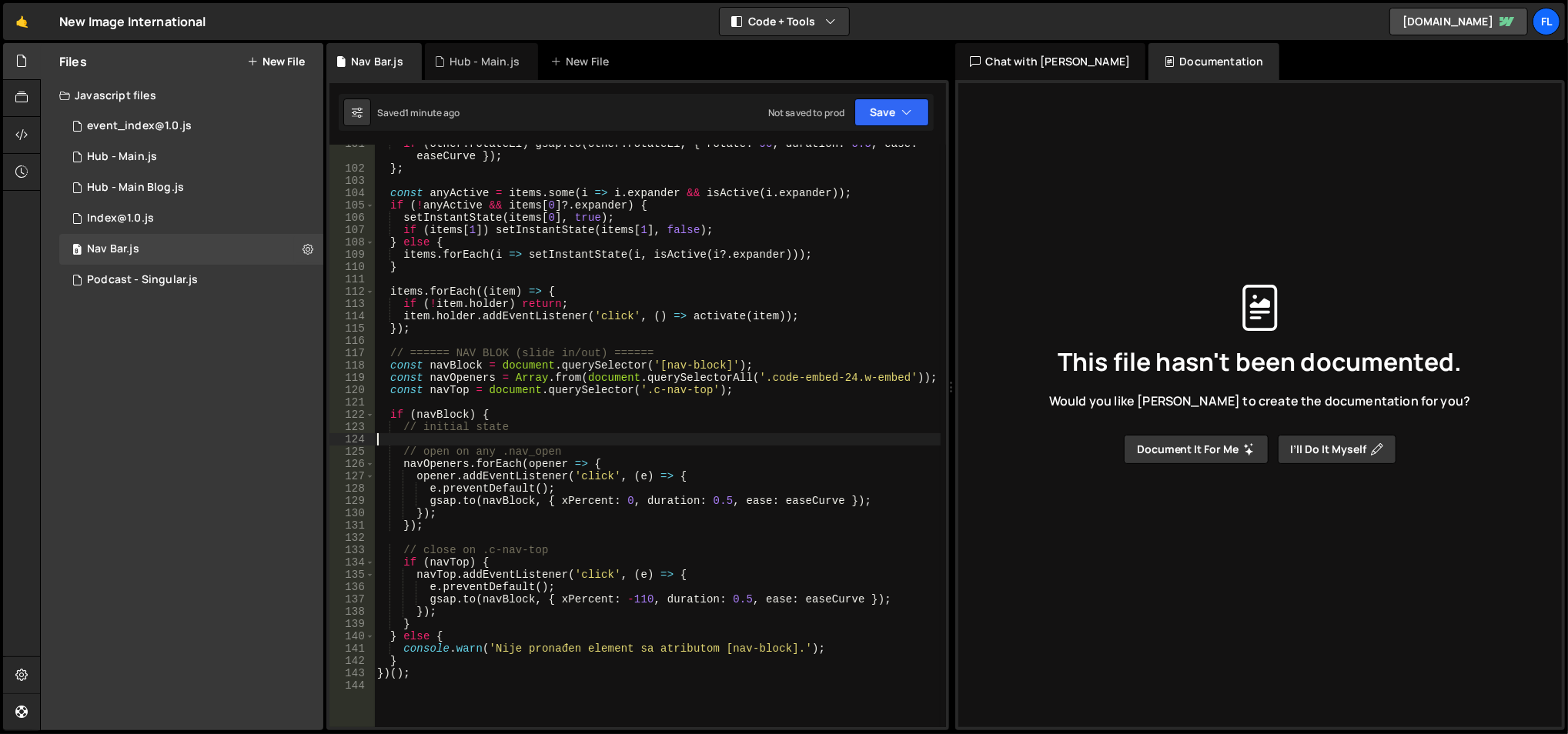
click at [521, 501] on div "if ( other . rotateEl ) gsap . to ( other . rotateEl , { rotate : 90 , duration…" at bounding box center [658, 448] width 567 height 621
click at [617, 483] on div "if ( other . rotateEl ) gsap . to ( other . rotateEl , { rotate : 90 , duration…" at bounding box center [658, 448] width 567 height 621
click at [624, 499] on div "if ( other . rotateEl ) gsap . to ( other . rotateEl , { rotate : 90 , duration…" at bounding box center [658, 448] width 567 height 621
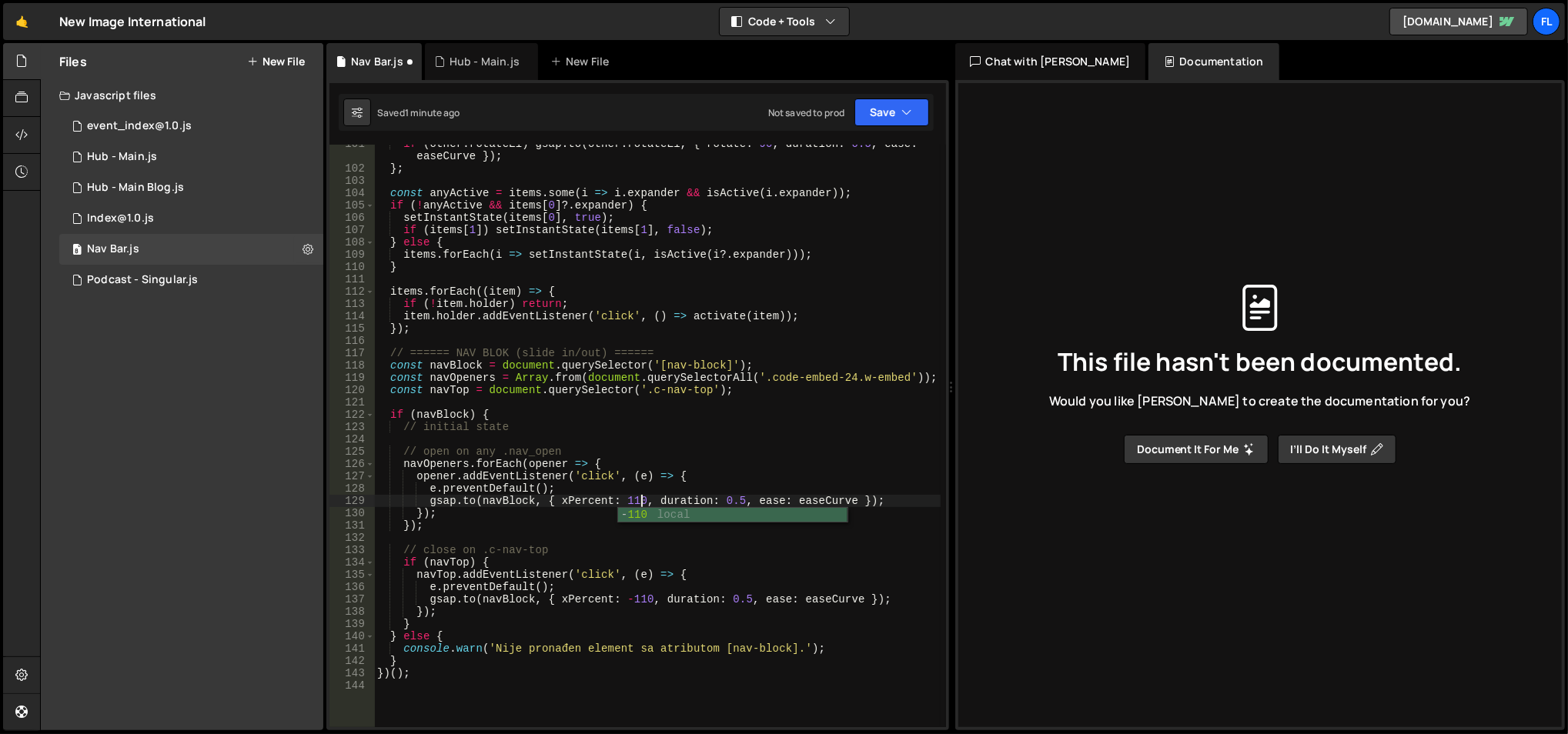
click at [675, 382] on div "if ( other . rotateEl ) gsap . to ( other . rotateEl , { rotate : 90 , duration…" at bounding box center [658, 448] width 567 height 621
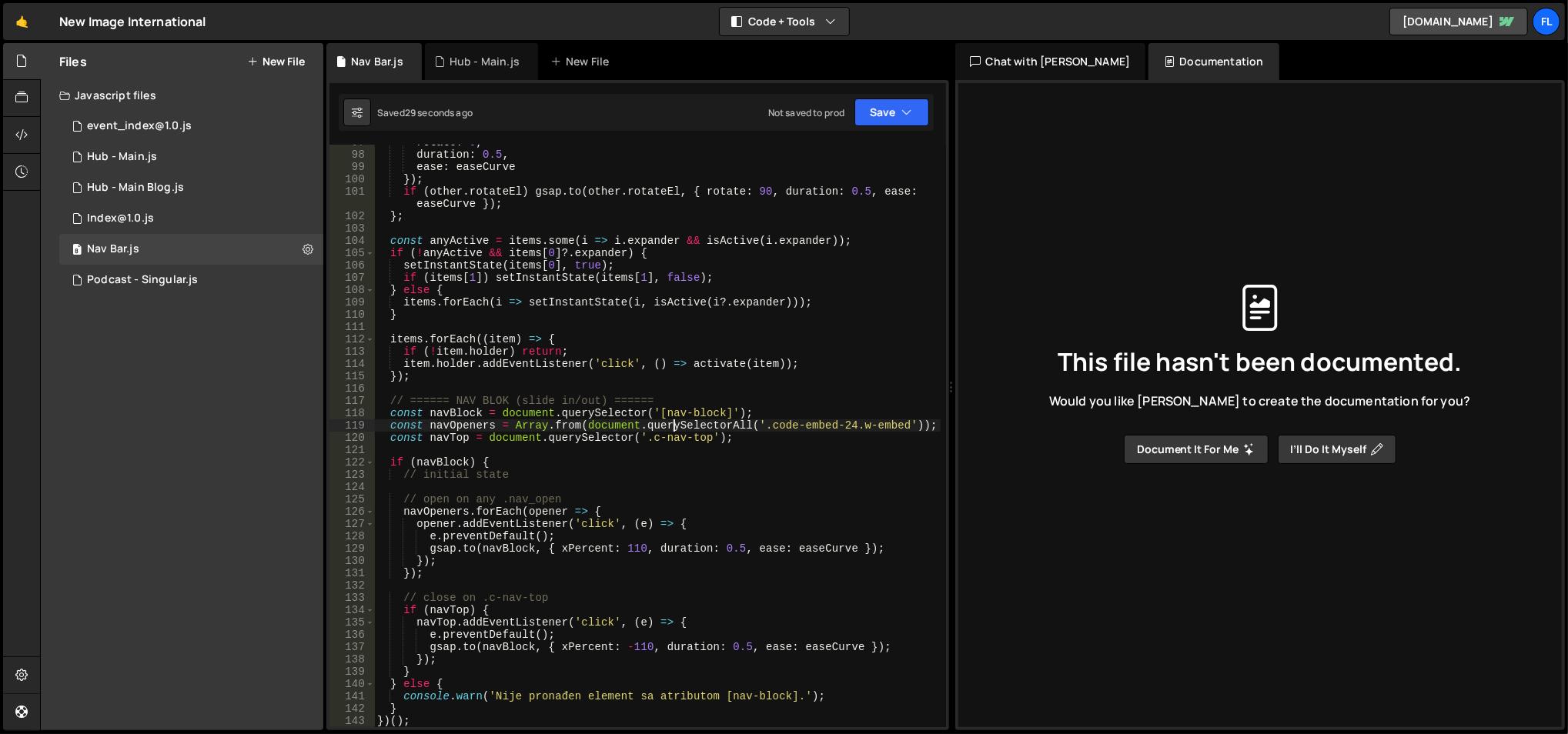
scroll to position [1216, 0]
click at [740, 549] on div "rotate : 0 , duration : 0.5 , ease : easeCurve }) ; if ( other . rotateEl ) gsa…" at bounding box center [658, 439] width 567 height 609
click at [743, 643] on div "rotate : 0 , duration : 0.5 , ease : easeCurve }) ; if ( other . rotateEl ) gsa…" at bounding box center [658, 439] width 567 height 609
click at [705, 567] on div "rotate : 0 , duration : 0.5 , ease : easeCurve }) ; if ( other . rotateEl ) gsa…" at bounding box center [658, 439] width 567 height 609
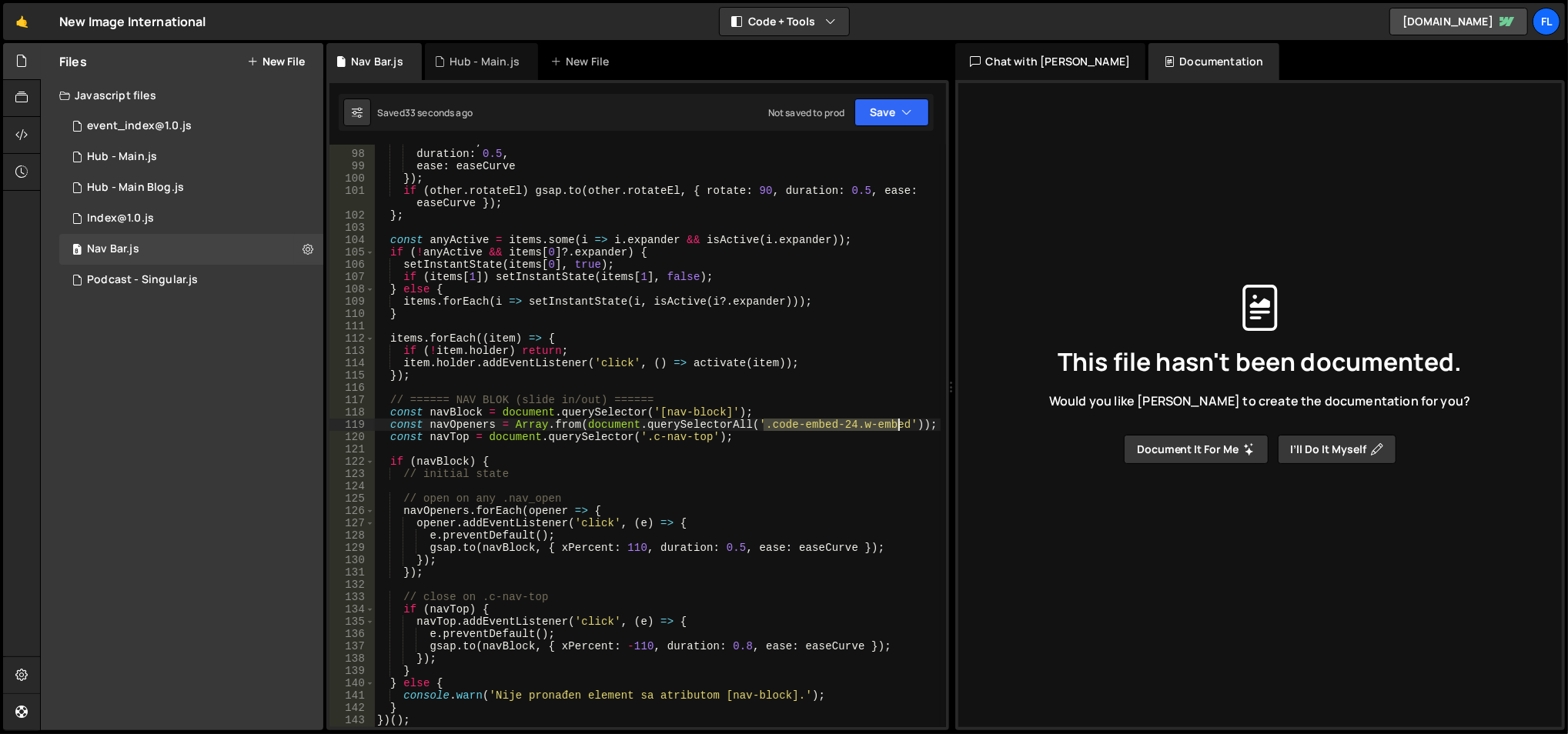
drag, startPoint x: 764, startPoint y: 424, endPoint x: 898, endPoint y: 422, distance: 134.0
click at [898, 422] on div "rotate : 0 , duration : 0.5 , ease : easeCurve }) ; if ( other . rotateEl ) gsa…" at bounding box center [658, 439] width 567 height 609
paste textarea "nav_open"
click at [816, 341] on div "rotate : 0 , duration : 0.5 , ease : easeCurve }) ; if ( other . rotateEl ) gsa…" at bounding box center [658, 439] width 567 height 609
drag, startPoint x: 766, startPoint y: 424, endPoint x: 814, endPoint y: 427, distance: 48.1
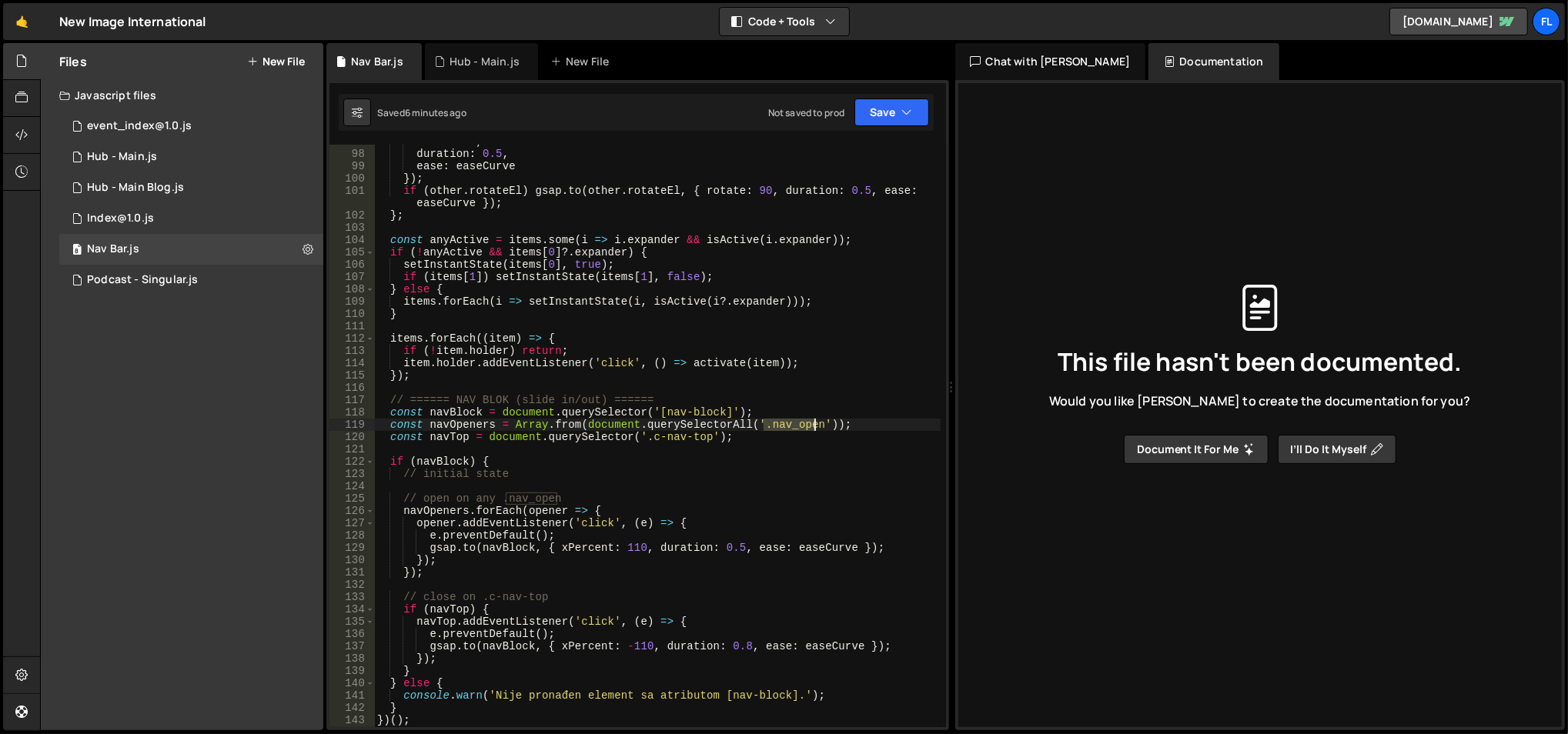
click at [814, 427] on div "rotate : 0 , duration : 0.5 , ease : easeCurve }) ; if ( other . rotateEl ) gsa…" at bounding box center [658, 439] width 567 height 609
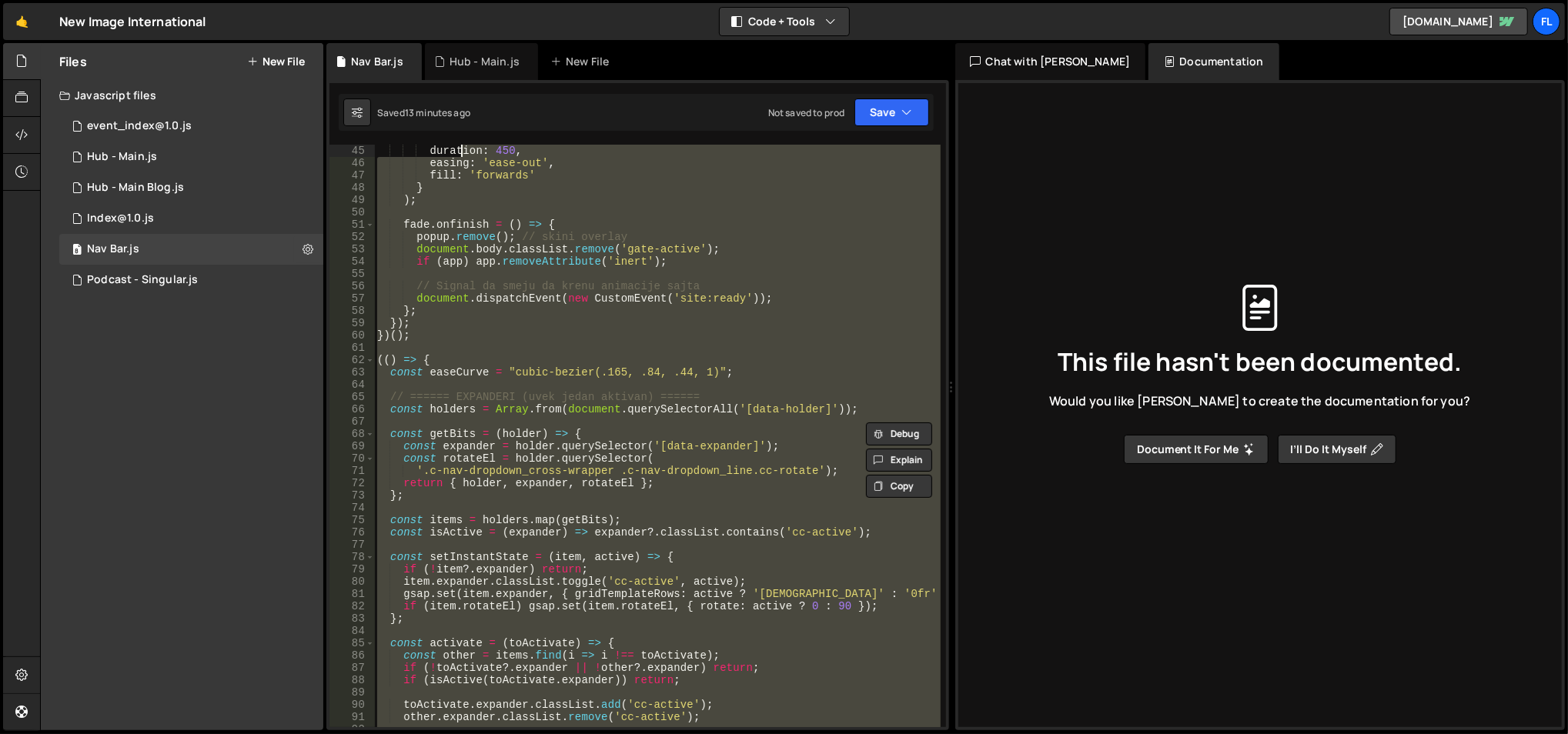
scroll to position [505, 0]
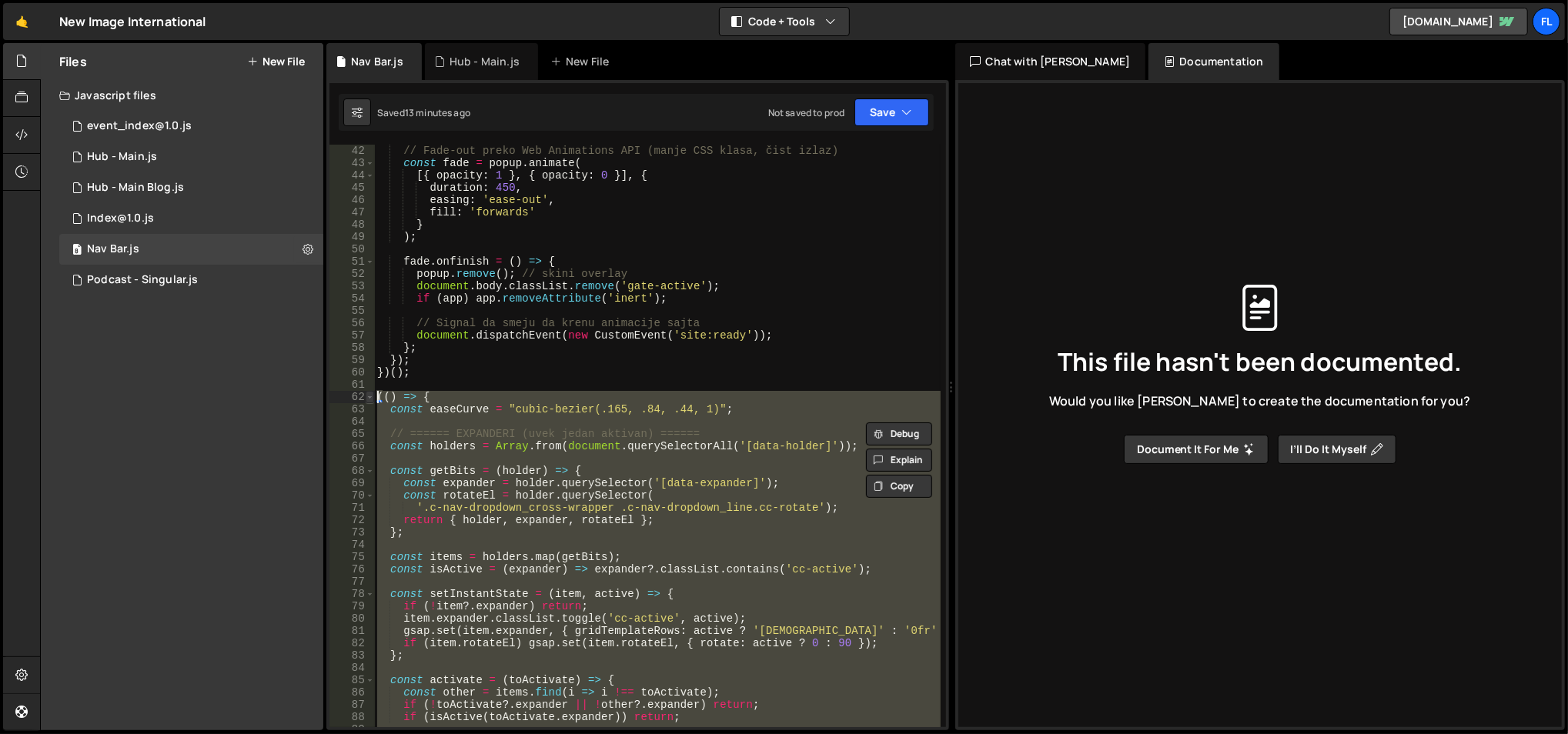
drag, startPoint x: 438, startPoint y: 492, endPoint x: 371, endPoint y: 399, distance: 114.6
click at [371, 399] on div "const navOpeners = Array.from(document.querySelectorAll('.nav_open')); 42 43 44…" at bounding box center [638, 436] width 617 height 583
paste textarea "})()"
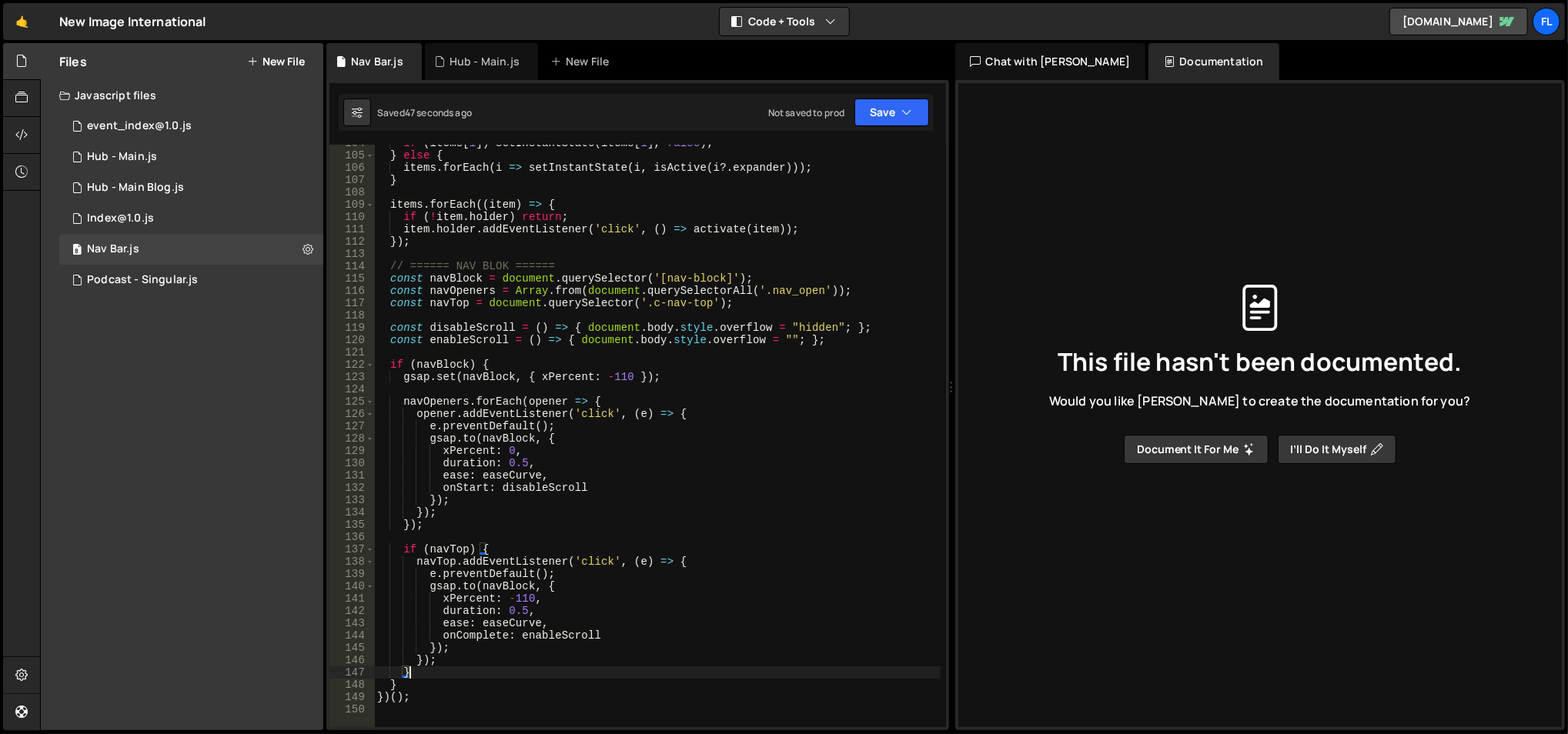
scroll to position [1312, 0]
click at [512, 450] on div "if ( items [ 1 ]) setInstantState ( items [ 1 ] , false ) ; } else { items . fo…" at bounding box center [658, 441] width 567 height 609
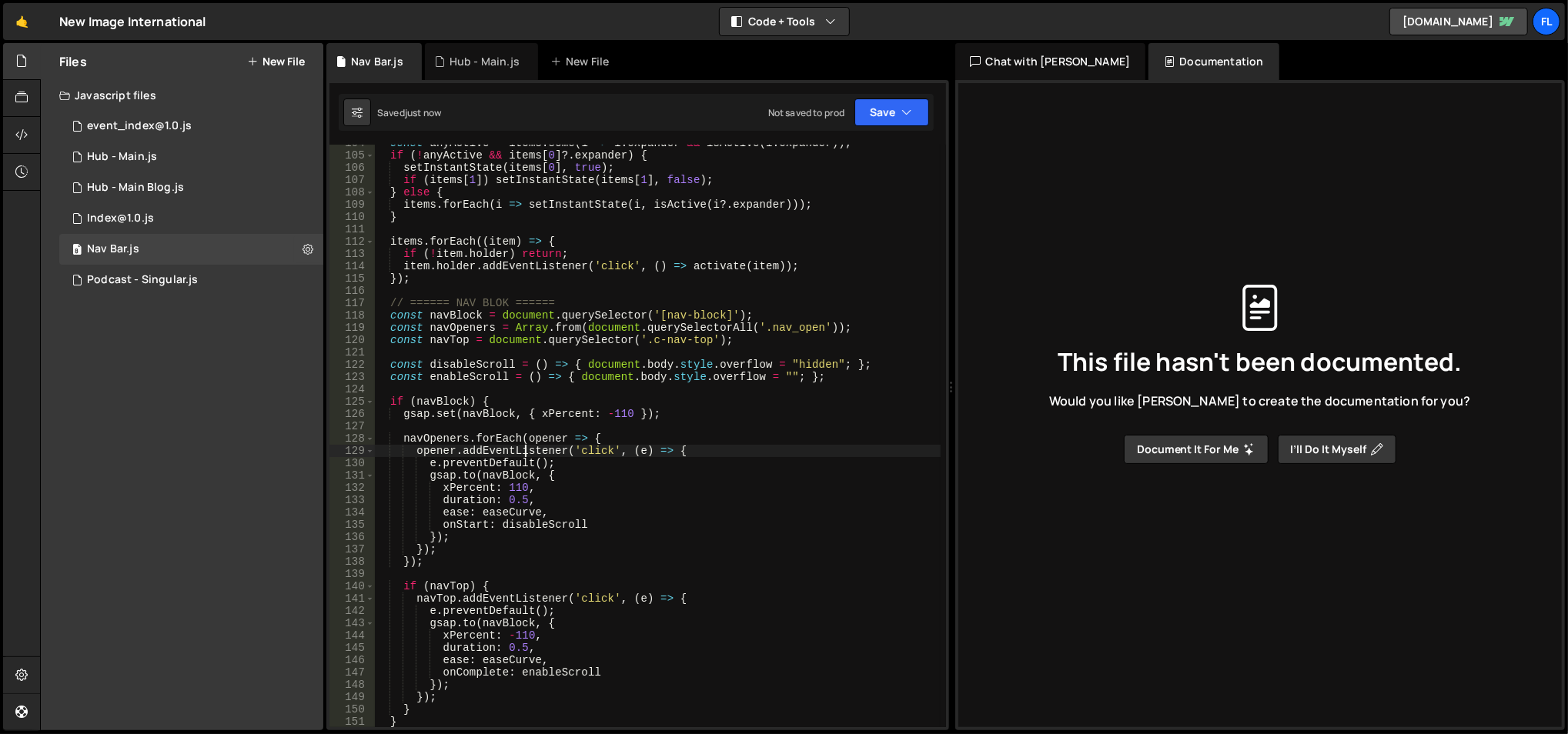
type textarea "opener.addEventListener('click', (e) => {"
